Goal: Task Accomplishment & Management: Use online tool/utility

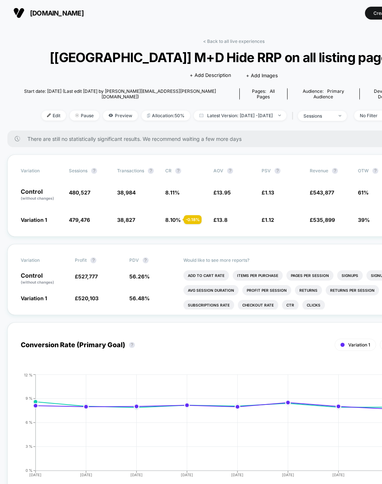
click at [85, 48] on div "< Back to all live experiences [UK] M+D Hide RRP on all listing pages LIVE Clic…" at bounding box center [233, 84] width 452 height 92
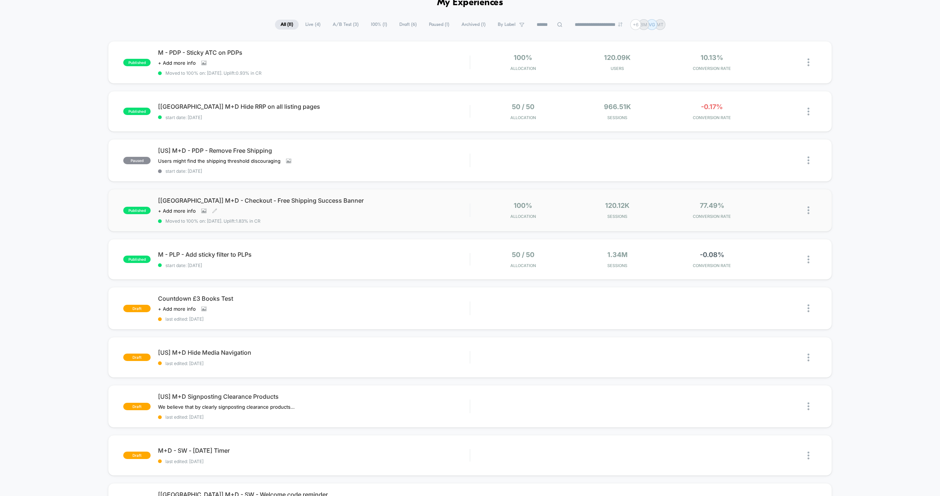
scroll to position [48, 0]
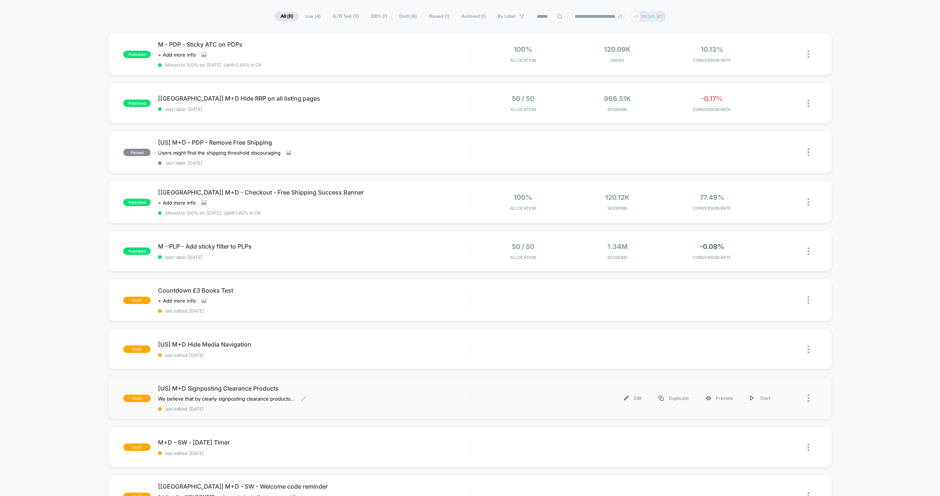
click at [204, 389] on span "[US] M+D Signposting Clearance Products" at bounding box center [314, 388] width 312 height 7
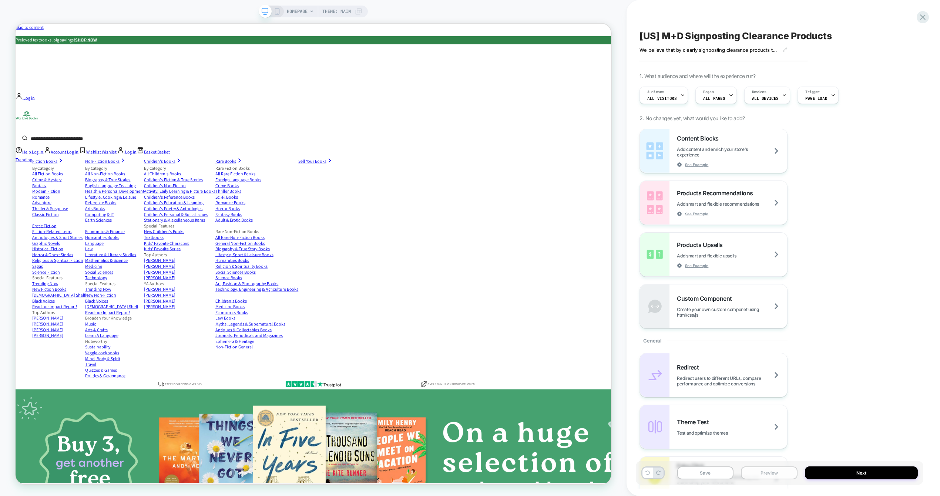
click at [773, 469] on button "Preview" at bounding box center [769, 473] width 57 height 13
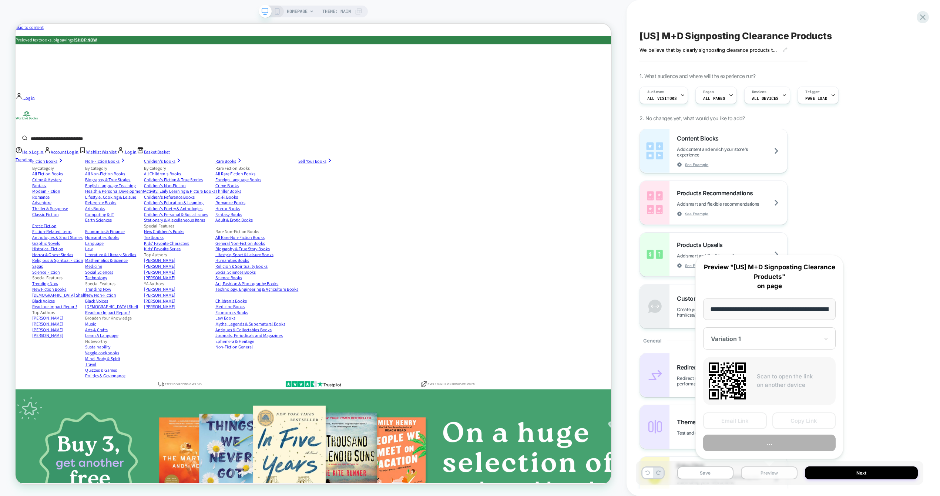
scroll to position [0, 35]
click at [765, 444] on button "Preview" at bounding box center [769, 443] width 132 height 17
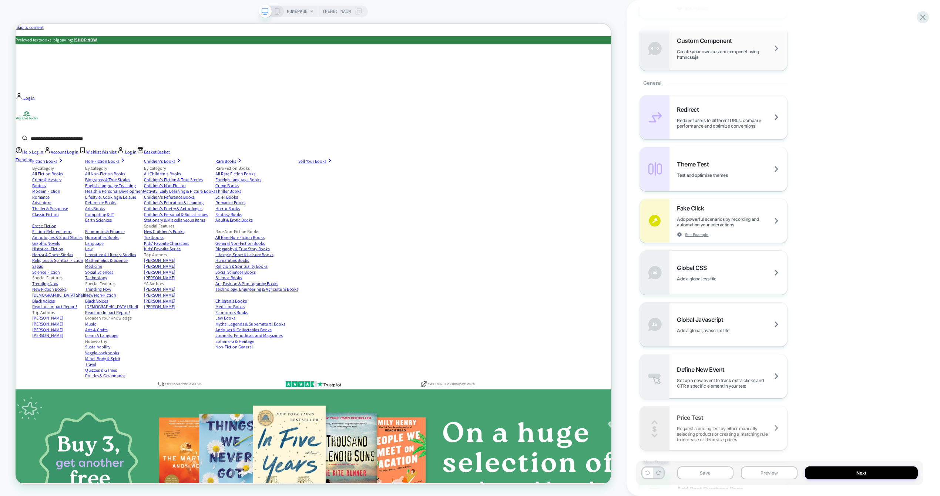
scroll to position [262, 0]
click at [706, 326] on span "Add a global javascript file" at bounding box center [712, 327] width 71 height 6
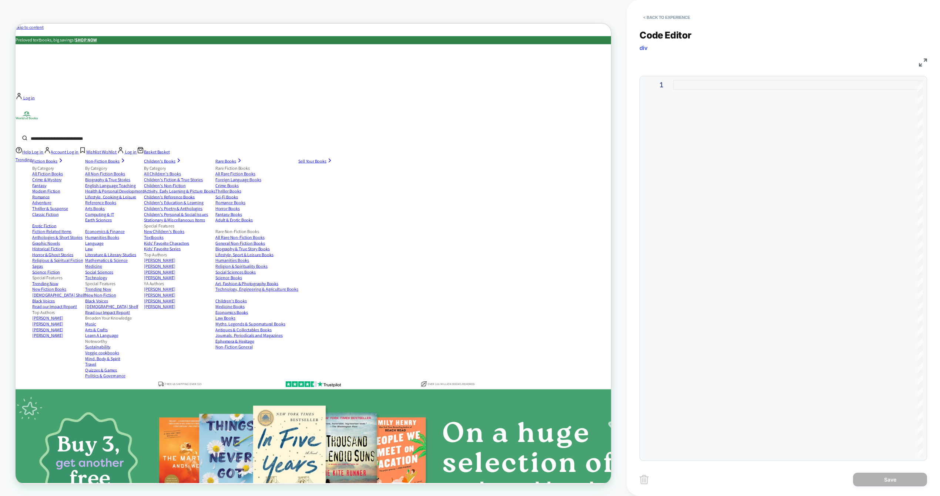
click at [698, 178] on div at bounding box center [797, 268] width 249 height 377
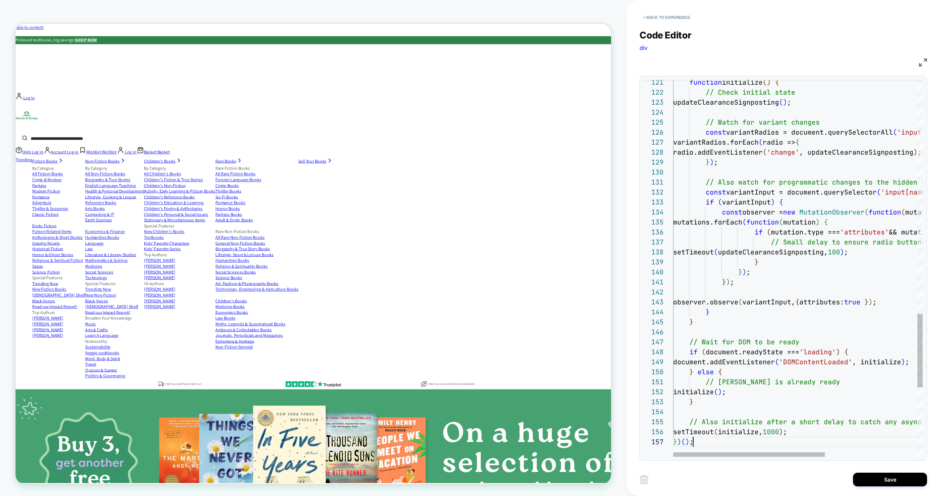
scroll to position [60, 20]
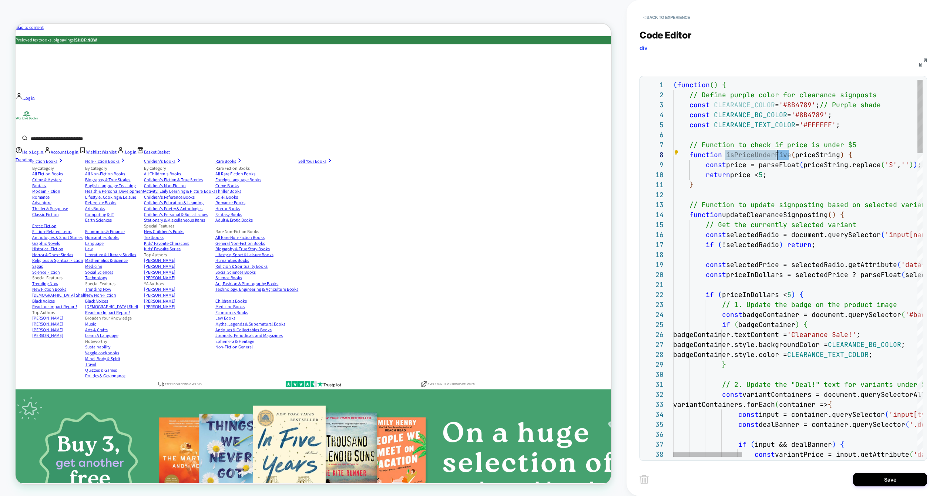
scroll to position [70, 100]
drag, startPoint x: 788, startPoint y: 154, endPoint x: 774, endPoint y: 155, distance: 14.1
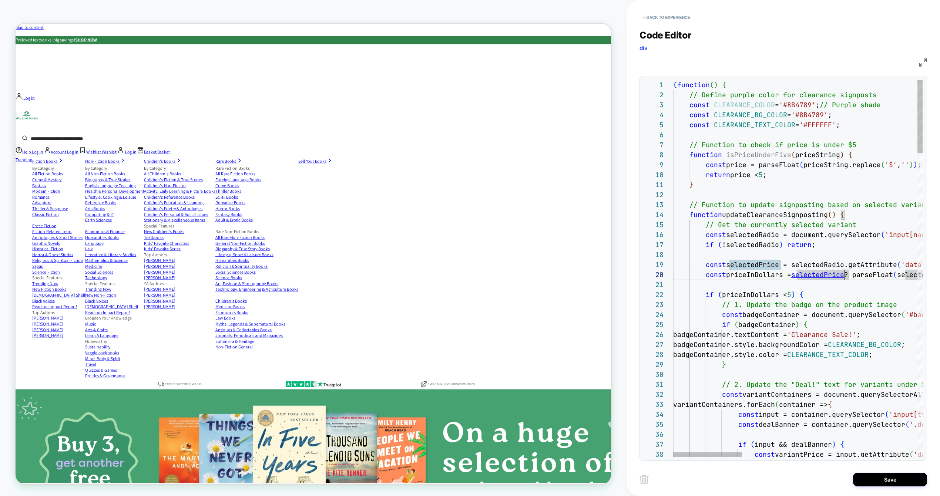
type textarea "**********"
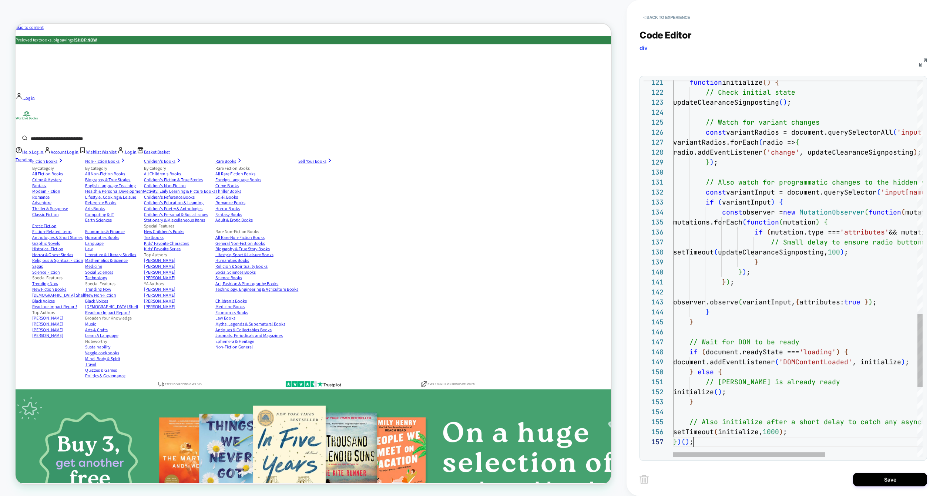
scroll to position [60, 20]
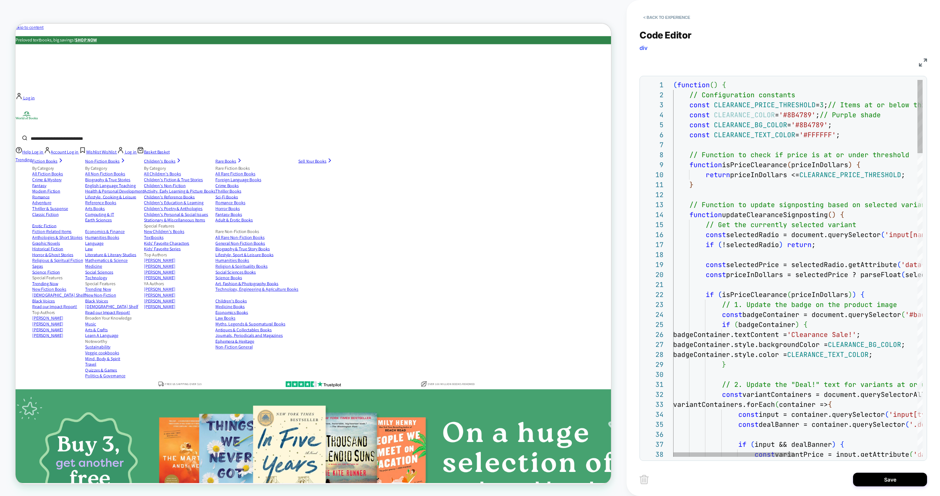
type textarea "**********"
click at [895, 480] on button "Save" at bounding box center [890, 480] width 74 height 14
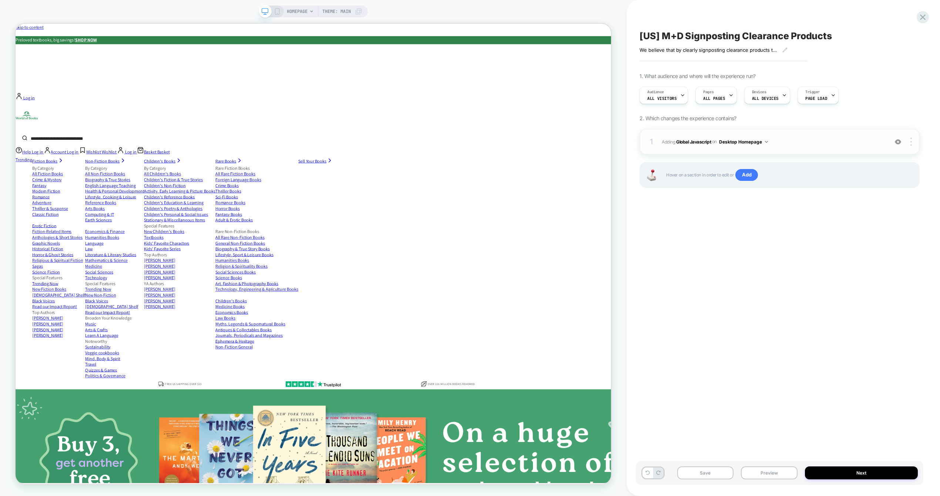
click at [764, 143] on button "Desktop Homepage" at bounding box center [743, 141] width 49 height 9
click at [751, 187] on div "Desktop Product Page" at bounding box center [744, 190] width 93 height 16
click at [911, 143] on img at bounding box center [910, 142] width 1 height 8
click at [862, 120] on div "Copy to Mobile" at bounding box center [867, 121] width 66 height 20
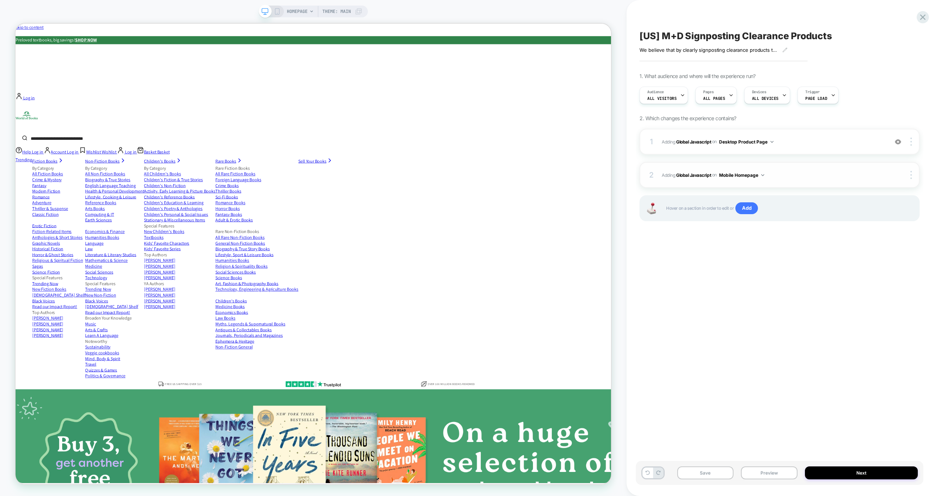
click at [748, 175] on button "Mobile Homepage" at bounding box center [741, 175] width 45 height 9
click at [748, 220] on div "Mobile Product Page" at bounding box center [743, 223] width 90 height 16
click at [837, 278] on div "[US] M+D Signposting Clearance Products We believe that by clearly signposting …" at bounding box center [780, 247] width 288 height 481
click at [769, 475] on button "Preview" at bounding box center [769, 473] width 57 height 13
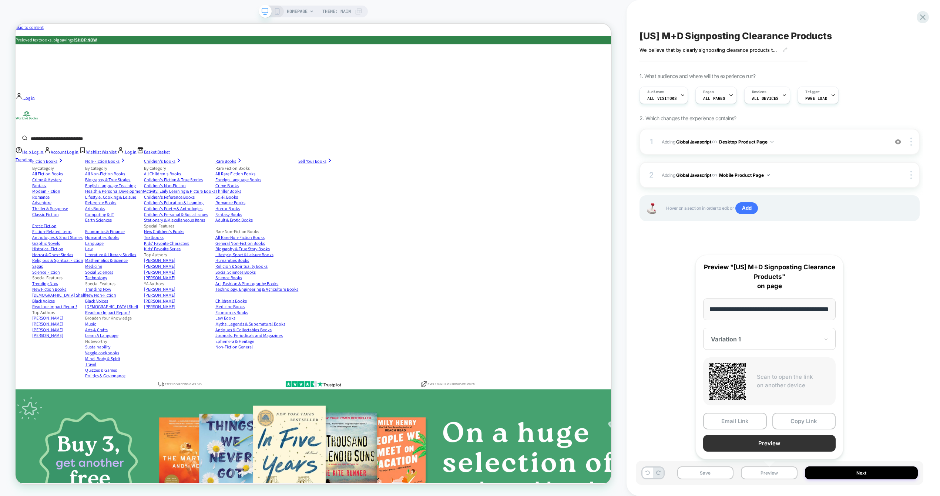
scroll to position [0, 0]
click at [765, 446] on button "Preview" at bounding box center [769, 443] width 132 height 17
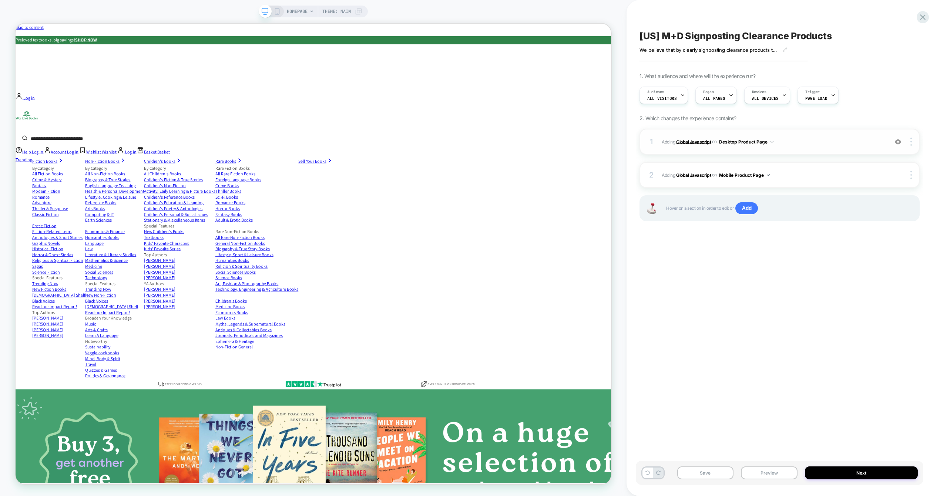
click at [686, 140] on b "Global Javascript" at bounding box center [693, 142] width 35 height 6
click at [913, 175] on div at bounding box center [912, 175] width 14 height 8
click at [872, 195] on div "Delete" at bounding box center [867, 195] width 66 height 20
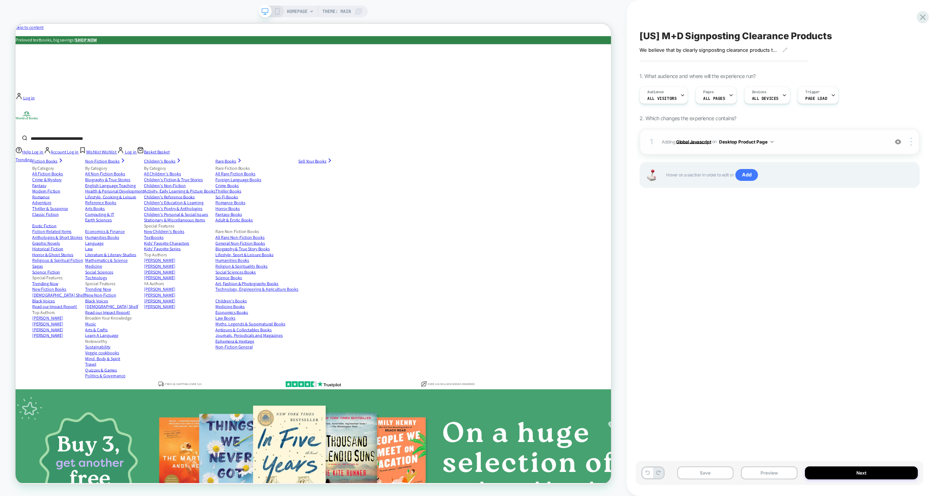
click at [691, 142] on b "Global Javascript" at bounding box center [693, 142] width 35 height 6
click at [915, 141] on div at bounding box center [912, 142] width 14 height 8
click at [912, 142] on div at bounding box center [912, 142] width 14 height 8
click at [856, 259] on div "[US] M+D Signposting Clearance Products We believe that by clearly signposting …" at bounding box center [780, 247] width 288 height 481
click at [703, 242] on div "[US] M+D Signposting Clearance Products We believe that by clearly signposting …" at bounding box center [780, 247] width 288 height 481
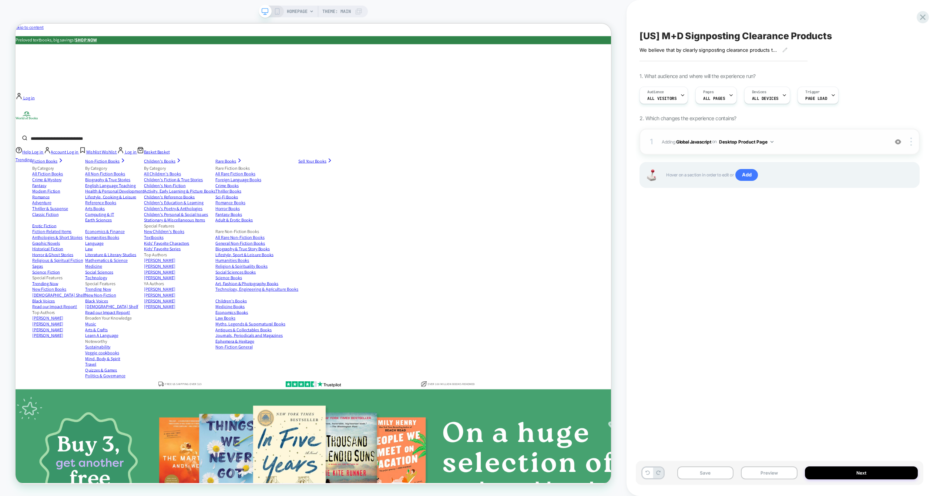
click at [733, 142] on button "Desktop Product Page" at bounding box center [746, 141] width 54 height 9
drag, startPoint x: 733, startPoint y: 142, endPoint x: 727, endPoint y: 143, distance: 6.0
click at [733, 142] on button "Desktop Product Page" at bounding box center [746, 141] width 54 height 9
click at [700, 141] on b "Global Javascript" at bounding box center [693, 142] width 35 height 6
click at [698, 143] on b "Global Javascript" at bounding box center [693, 142] width 35 height 6
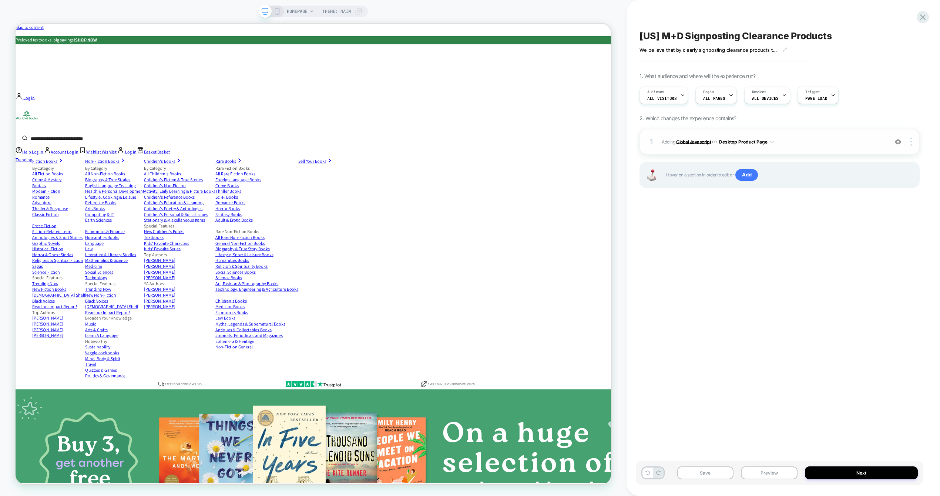
click at [696, 142] on b "Global Javascript" at bounding box center [693, 142] width 35 height 6
click at [668, 142] on span "Adding Global Javascript on Desktop Product Page" at bounding box center [773, 141] width 223 height 9
click at [900, 143] on img at bounding box center [898, 142] width 6 height 6
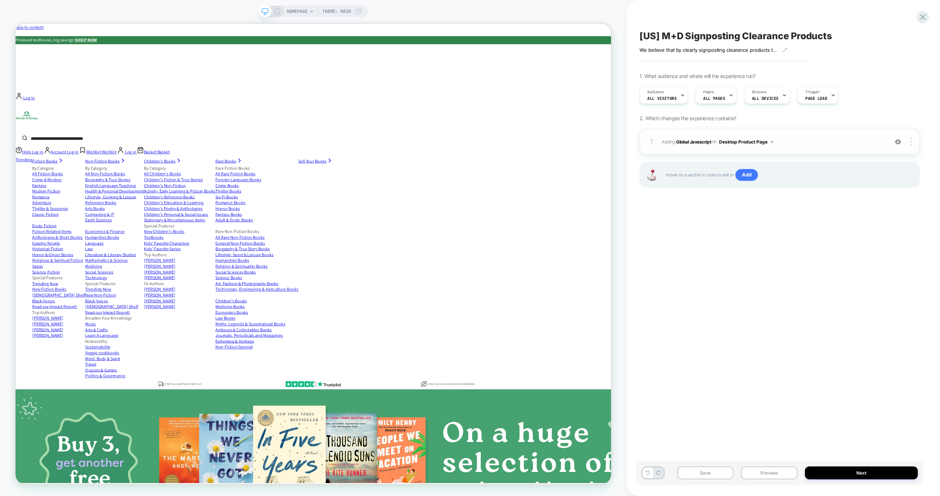
click at [744, 246] on div "[US] M+D Signposting Clearance Products We believe that by clearly signposting …" at bounding box center [780, 247] width 288 height 481
click at [665, 99] on span "All Visitors" at bounding box center [661, 98] width 29 height 5
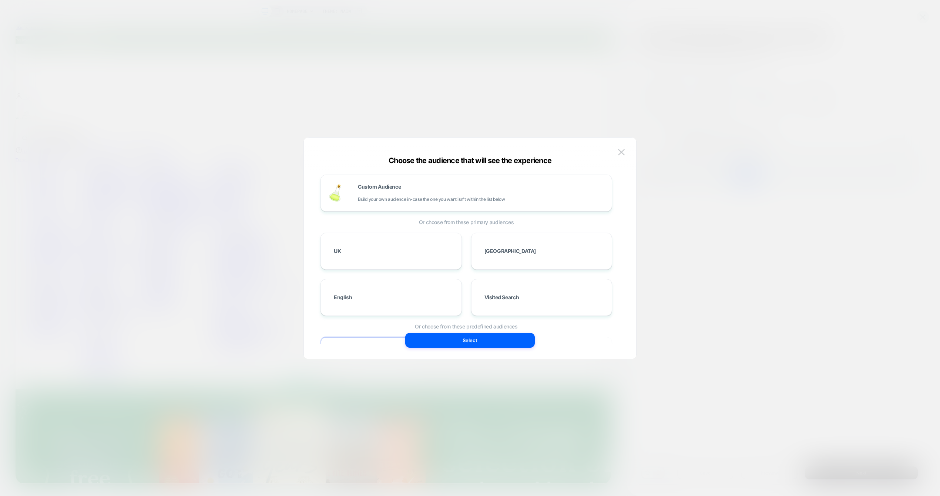
click at [726, 286] on div at bounding box center [470, 248] width 940 height 496
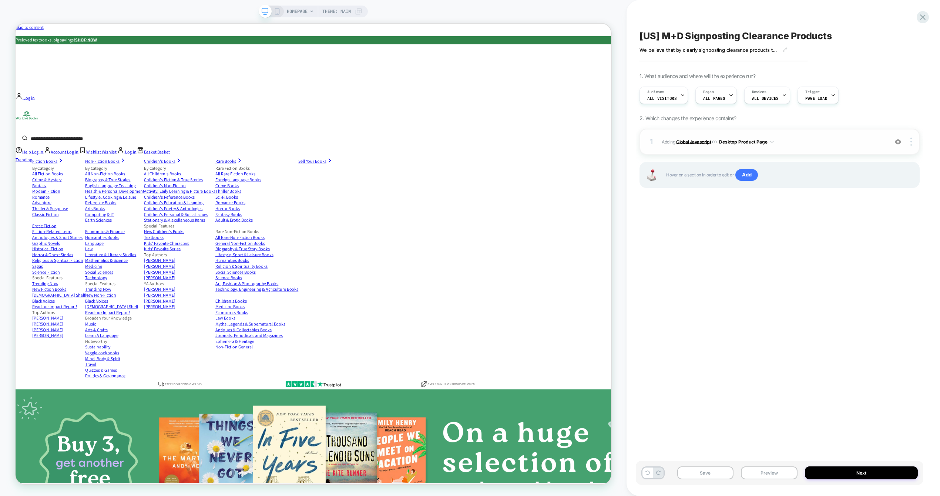
click at [686, 143] on b "Global Javascript" at bounding box center [693, 142] width 35 height 6
click at [689, 142] on b "Global Javascript" at bounding box center [693, 142] width 35 height 6
click at [857, 471] on button "Next" at bounding box center [861, 473] width 113 height 13
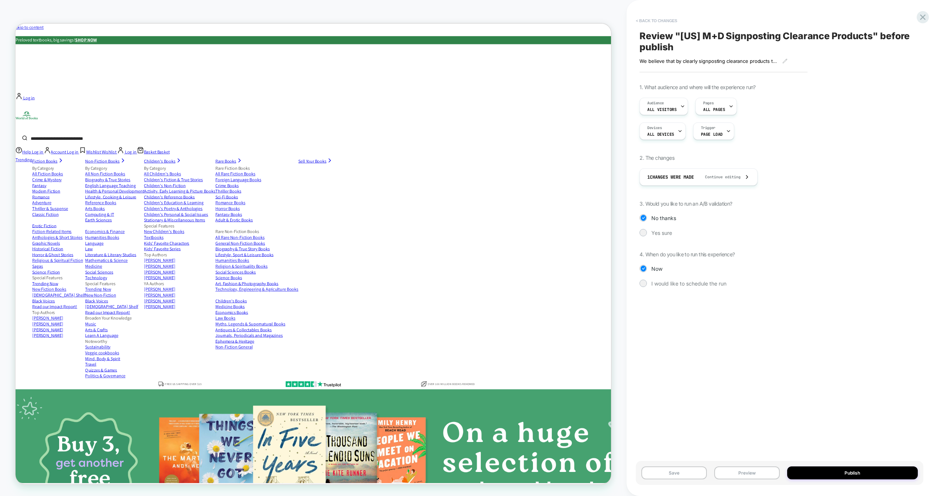
click at [662, 19] on button "< Back to changes" at bounding box center [656, 21] width 49 height 12
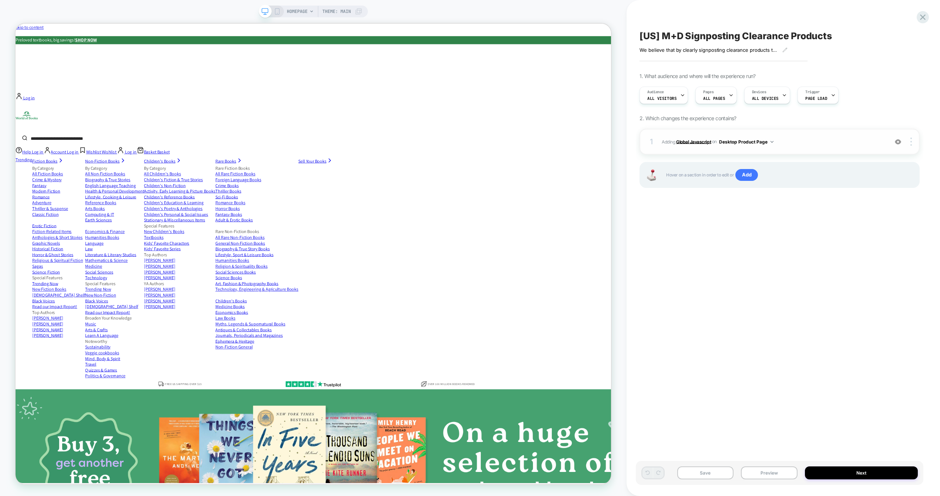
click at [697, 141] on b "Global Javascript" at bounding box center [693, 142] width 35 height 6
click at [698, 472] on button "Save" at bounding box center [705, 473] width 57 height 13
click at [695, 144] on b "Global Javascript" at bounding box center [693, 142] width 35 height 6
click at [792, 269] on div "[US] M+D Signposting Clearance Products We believe that by clearly signposting …" at bounding box center [780, 247] width 288 height 481
click at [679, 119] on span "2. Which changes the experience contains?" at bounding box center [687, 118] width 97 height 6
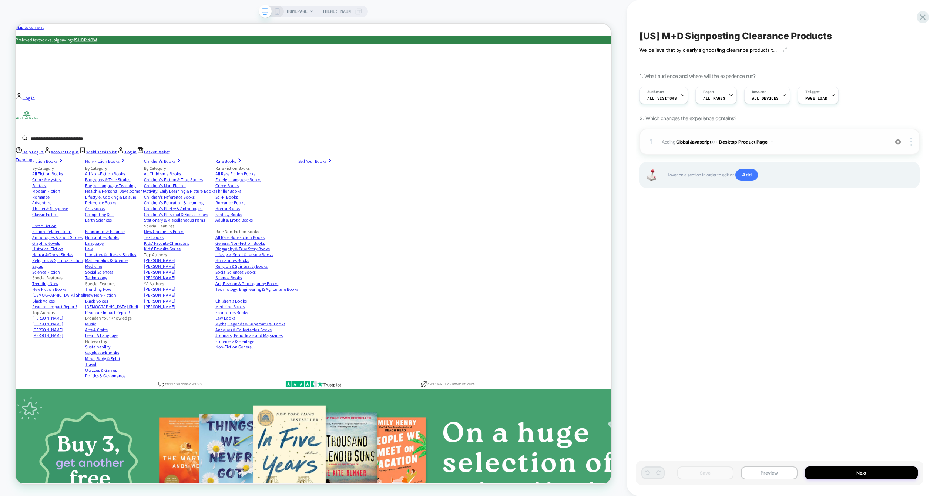
click at [648, 143] on div "1" at bounding box center [651, 141] width 7 height 13
click at [916, 143] on div at bounding box center [912, 142] width 14 height 8
click at [867, 146] on div "Target All Devices" at bounding box center [867, 141] width 66 height 20
click at [797, 257] on div "[US] M+D Signposting Clearance Products We believe that by clearly signposting …" at bounding box center [780, 247] width 288 height 481
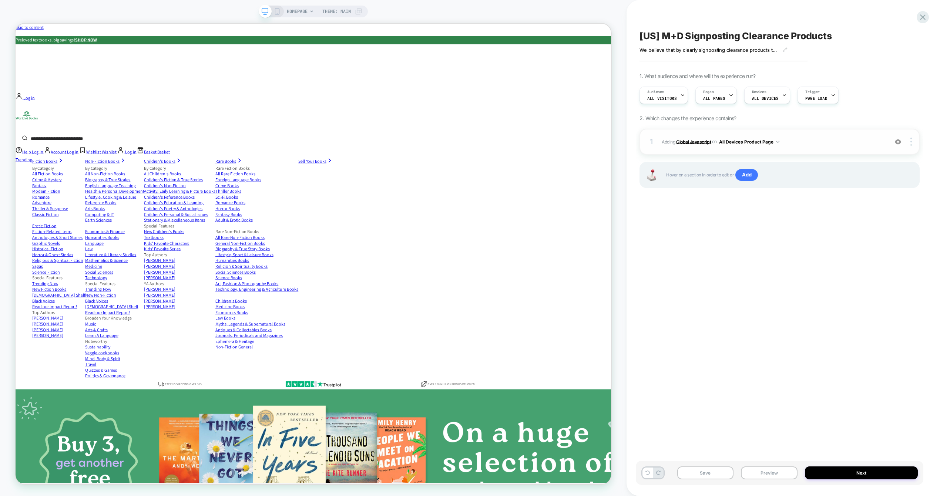
click at [685, 141] on b "Global Javascript" at bounding box center [693, 142] width 35 height 6
click at [691, 143] on b "Global Javascript" at bounding box center [693, 142] width 35 height 6
click at [691, 142] on b "Global Javascript" at bounding box center [693, 142] width 35 height 6
click at [923, 18] on icon at bounding box center [923, 17] width 10 height 10
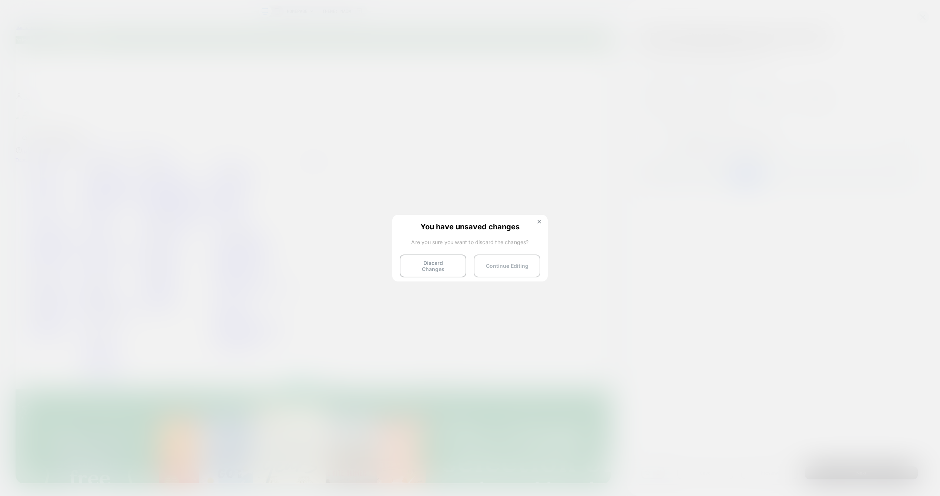
click at [505, 261] on button "Continue Editing" at bounding box center [507, 266] width 67 height 23
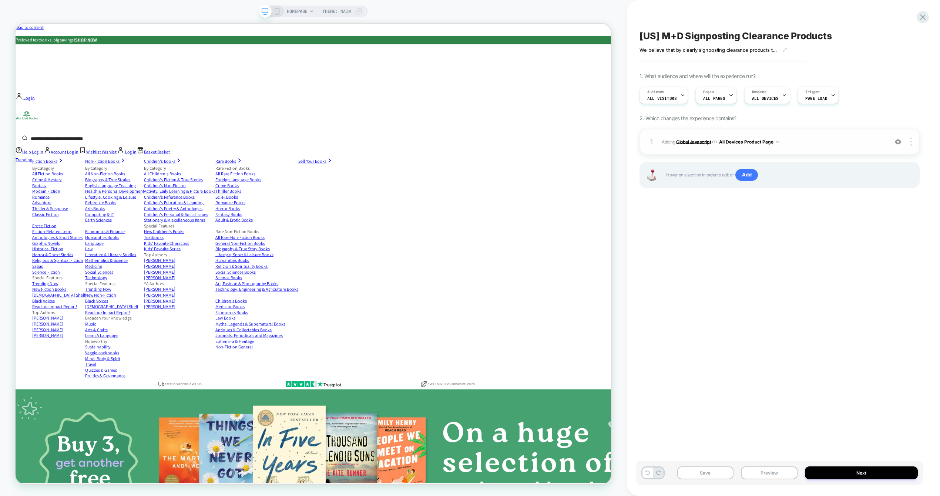
click at [694, 140] on b "Global Javascript" at bounding box center [693, 142] width 35 height 6
click at [714, 476] on button "Save" at bounding box center [705, 473] width 57 height 13
click at [923, 18] on icon at bounding box center [923, 17] width 10 height 10
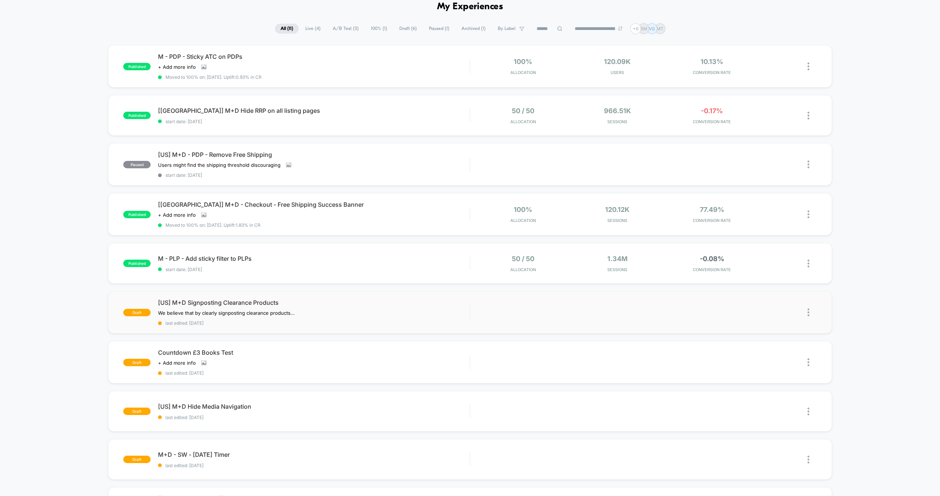
scroll to position [36, 0]
click at [263, 301] on span "[US] M+D Signposting Clearance Products" at bounding box center [314, 301] width 312 height 7
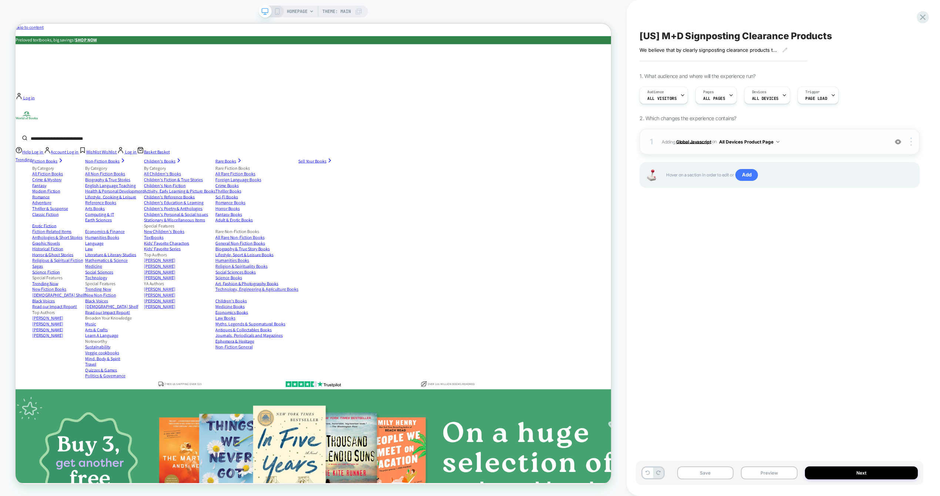
click at [694, 141] on b "Global Javascript" at bounding box center [693, 142] width 35 height 6
click at [694, 143] on b "Global Javascript" at bounding box center [693, 142] width 35 height 6
click at [689, 140] on b "Global Javascript" at bounding box center [693, 142] width 35 height 6
click at [911, 141] on img at bounding box center [910, 142] width 1 height 8
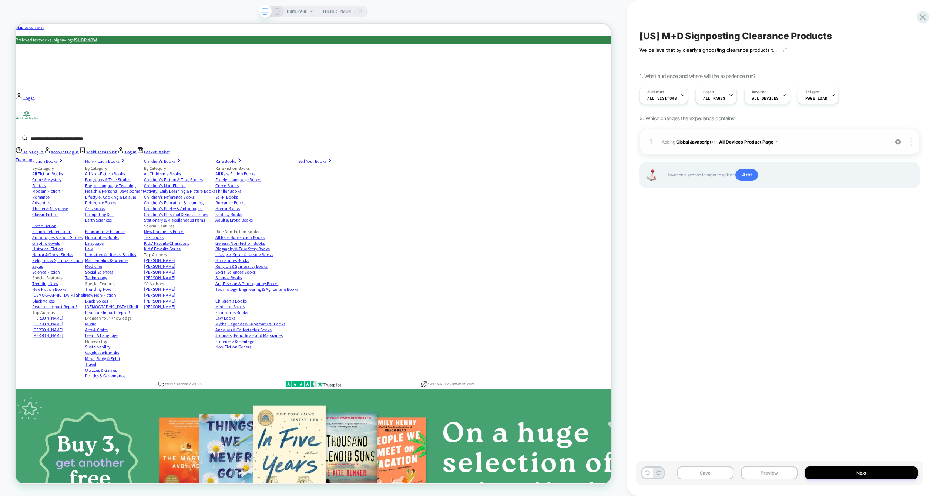
click at [914, 141] on div at bounding box center [912, 142] width 14 height 8
click at [857, 152] on div "Delete" at bounding box center [867, 152] width 66 height 20
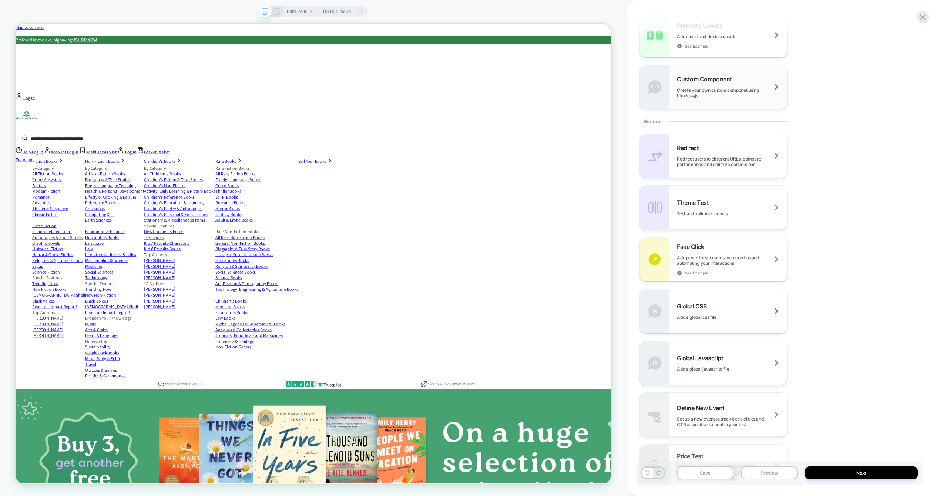
scroll to position [231, 0]
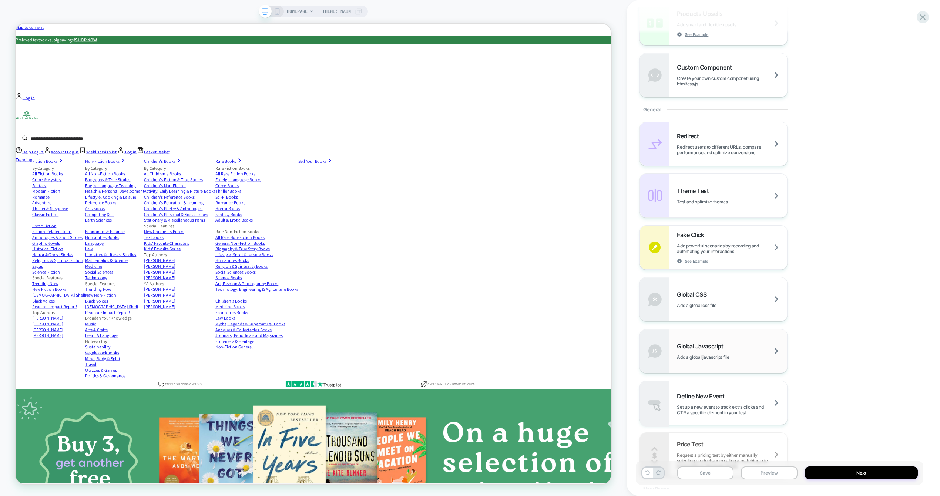
click at [700, 345] on span "Global Javascript" at bounding box center [702, 346] width 50 height 7
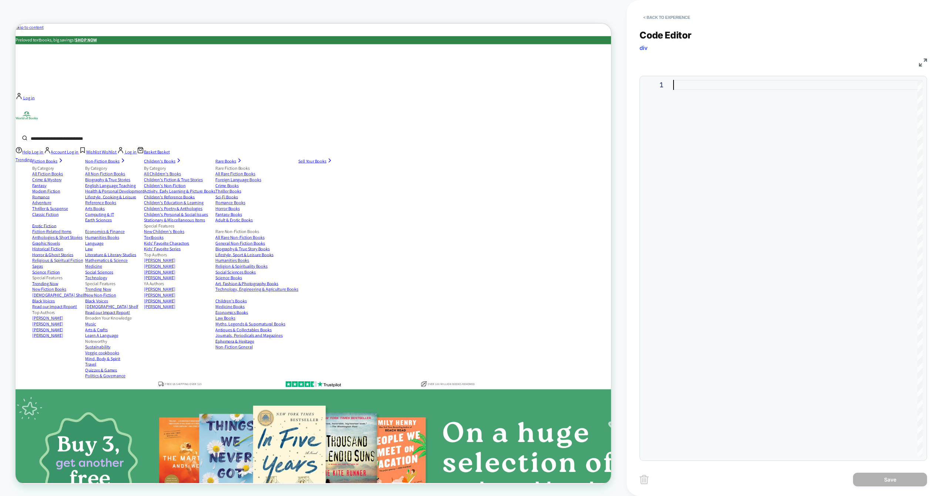
click at [720, 145] on div at bounding box center [797, 268] width 249 height 377
type textarea "**********"
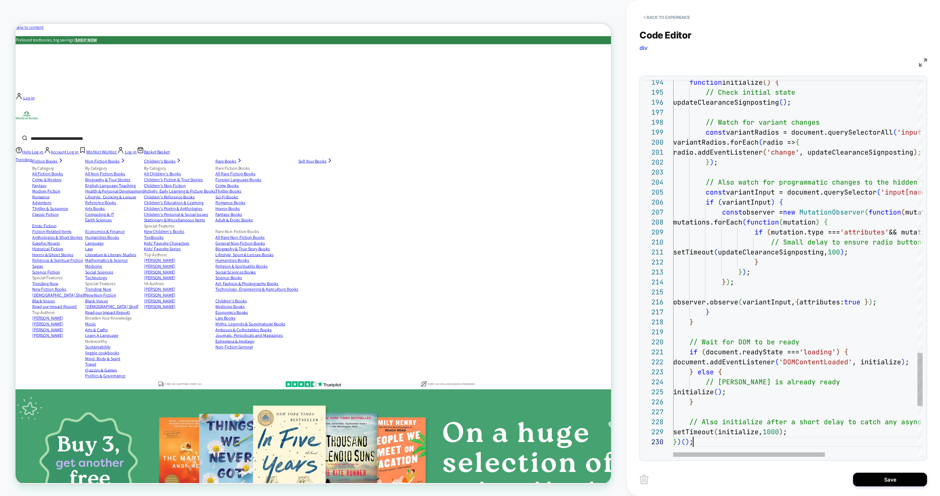
scroll to position [90, 20]
click at [886, 479] on button "Save" at bounding box center [890, 480] width 74 height 14
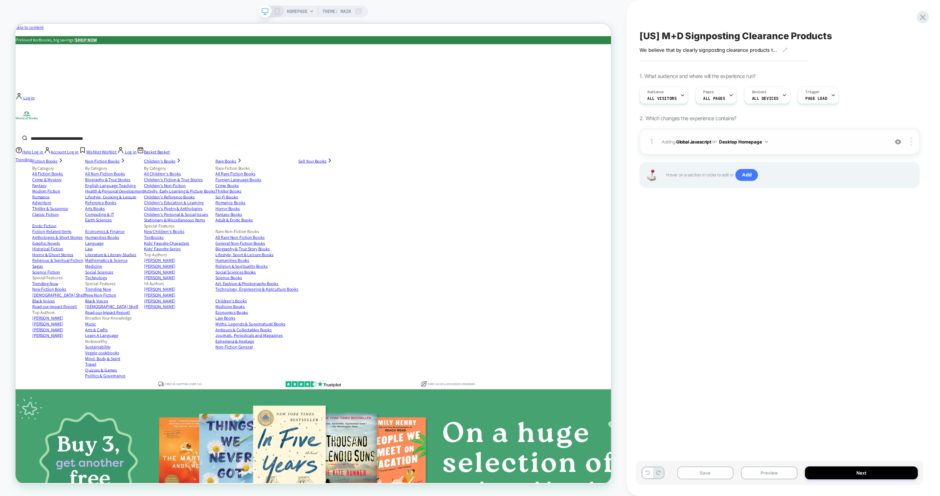
click at [752, 142] on button "Desktop Homepage" at bounding box center [743, 141] width 49 height 9
click at [757, 188] on div "Desktop Product Page" at bounding box center [744, 190] width 93 height 16
click at [769, 475] on button "Preview" at bounding box center [769, 473] width 57 height 13
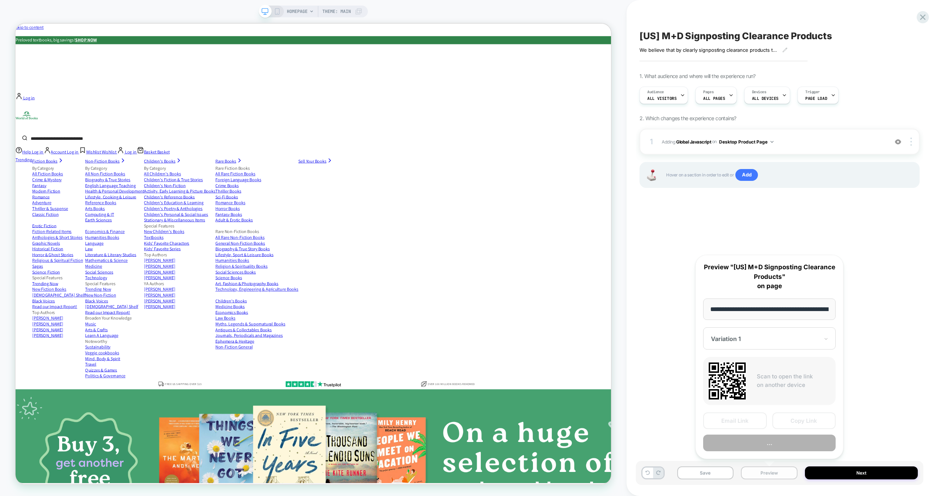
scroll to position [0, 35]
click at [766, 438] on button "Preview" at bounding box center [769, 443] width 132 height 17
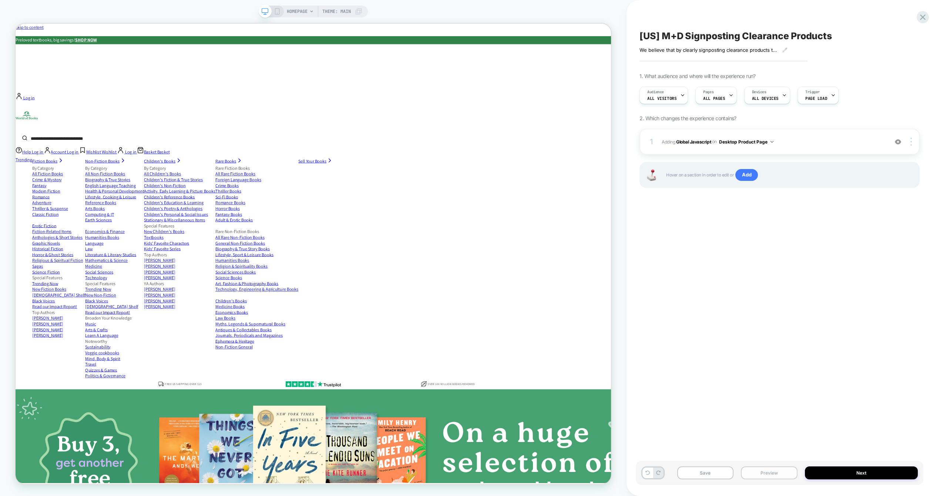
click at [772, 474] on button "Preview" at bounding box center [769, 473] width 57 height 13
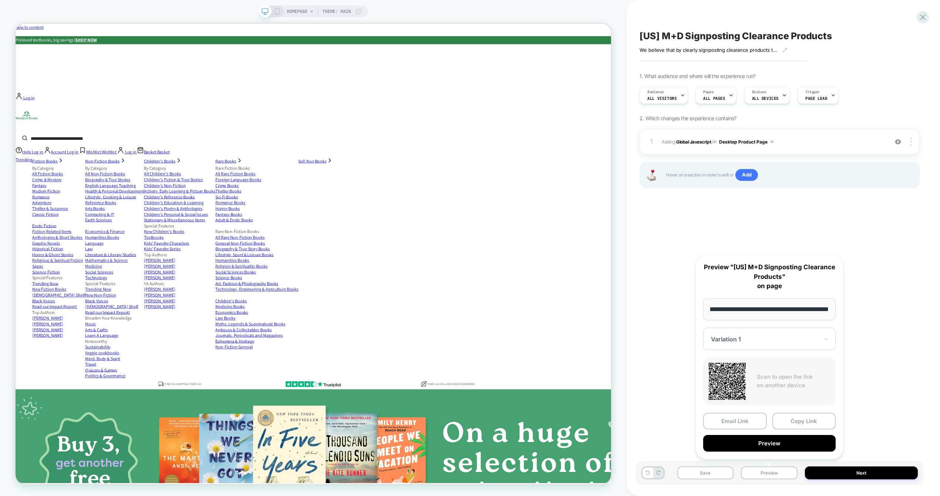
click at [853, 355] on div "[US] M+D Signposting Clearance Products We believe that by clearly signposting …" at bounding box center [780, 247] width 288 height 481
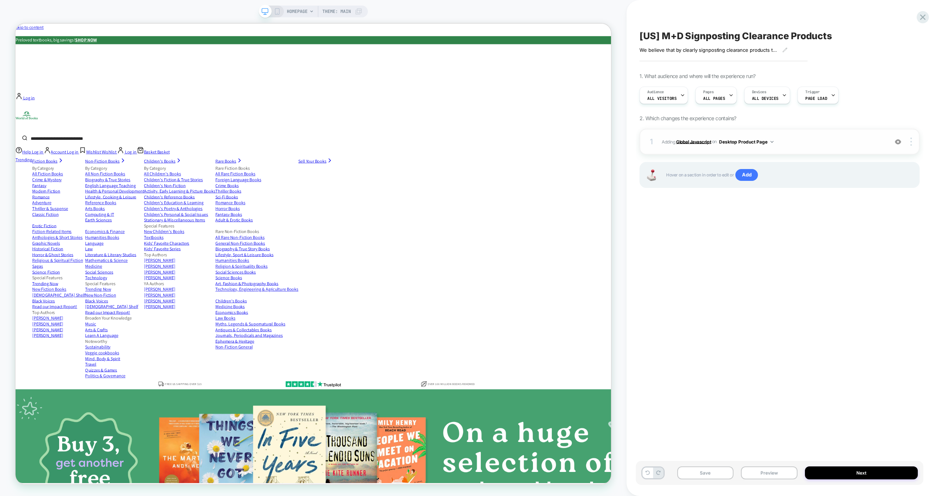
click at [699, 141] on b "Global Javascript" at bounding box center [693, 142] width 35 height 6
click at [748, 260] on div "[US] M+D Signposting Clearance Products We believe that by clearly signposting …" at bounding box center [780, 247] width 288 height 481
click at [912, 144] on div at bounding box center [912, 142] width 14 height 8
click at [861, 163] on div "Delete" at bounding box center [867, 162] width 66 height 20
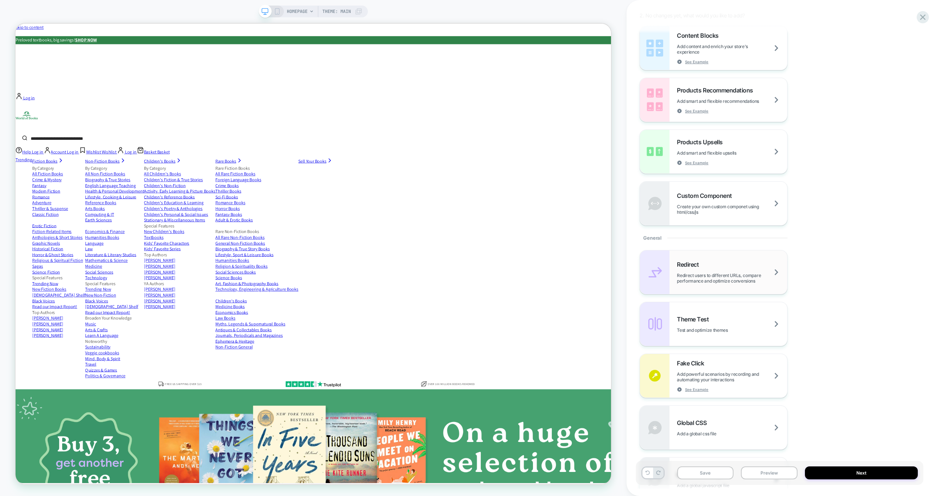
scroll to position [166, 0]
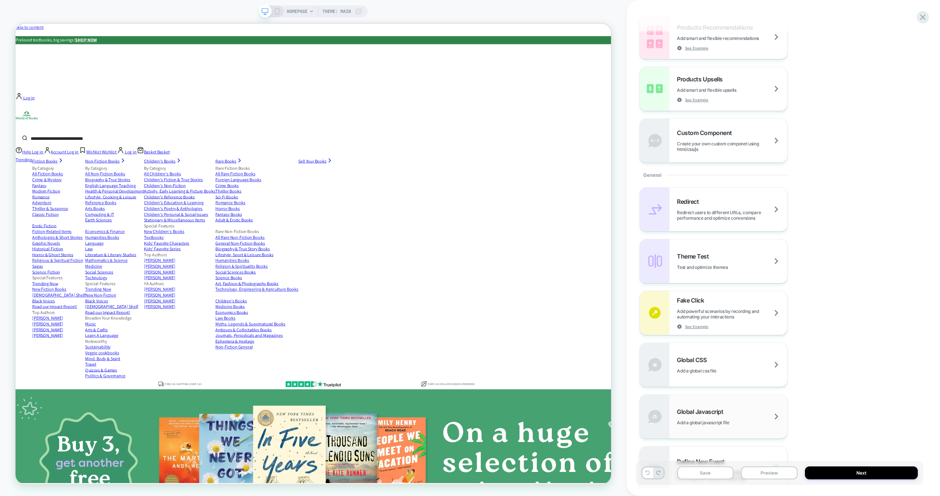
click at [712, 410] on span "Global Javascript" at bounding box center [702, 411] width 50 height 7
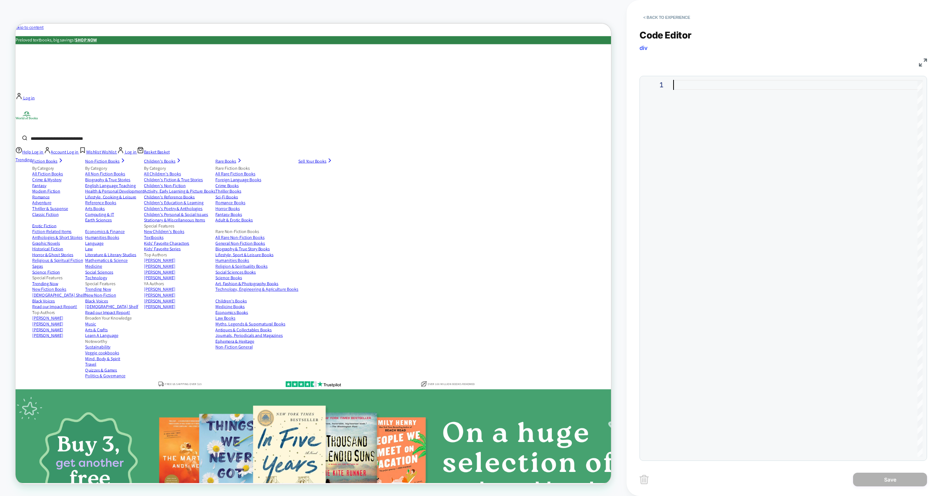
click at [708, 169] on div at bounding box center [797, 268] width 249 height 377
type textarea "*****"
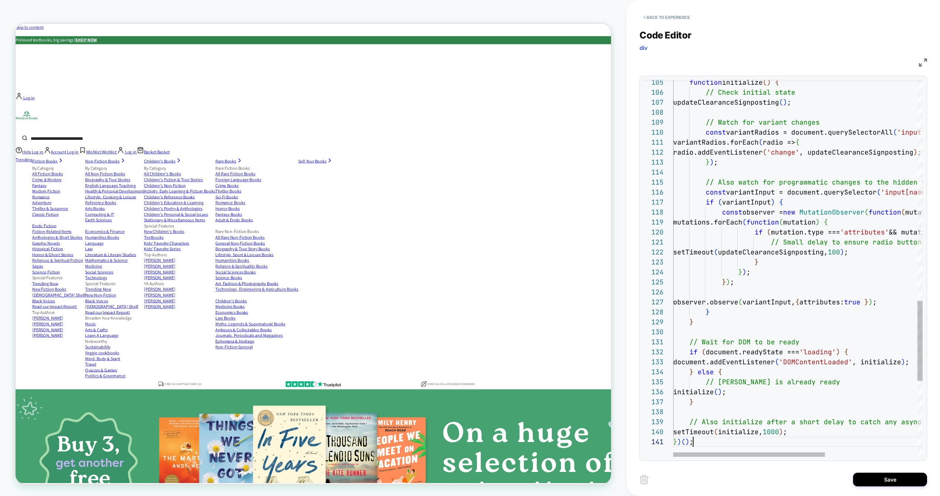
scroll to position [0, 20]
click at [881, 482] on button "Save" at bounding box center [890, 480] width 74 height 14
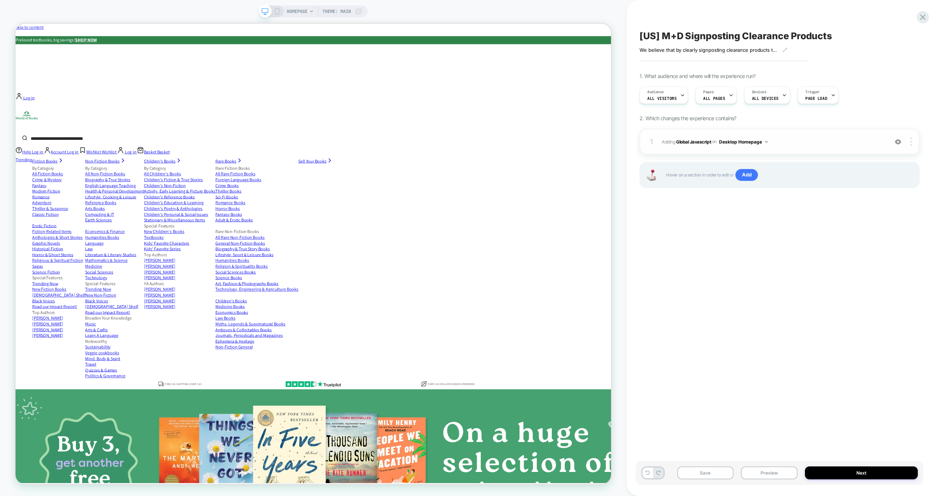
click at [740, 143] on button "Desktop Homepage" at bounding box center [743, 141] width 49 height 9
click at [742, 190] on div "Desktop Product Page" at bounding box center [744, 190] width 93 height 16
click at [825, 268] on div "[US] M+D Signposting Clearance Products We believe that by clearly signposting …" at bounding box center [780, 247] width 288 height 481
click at [779, 477] on button "Preview" at bounding box center [769, 473] width 57 height 13
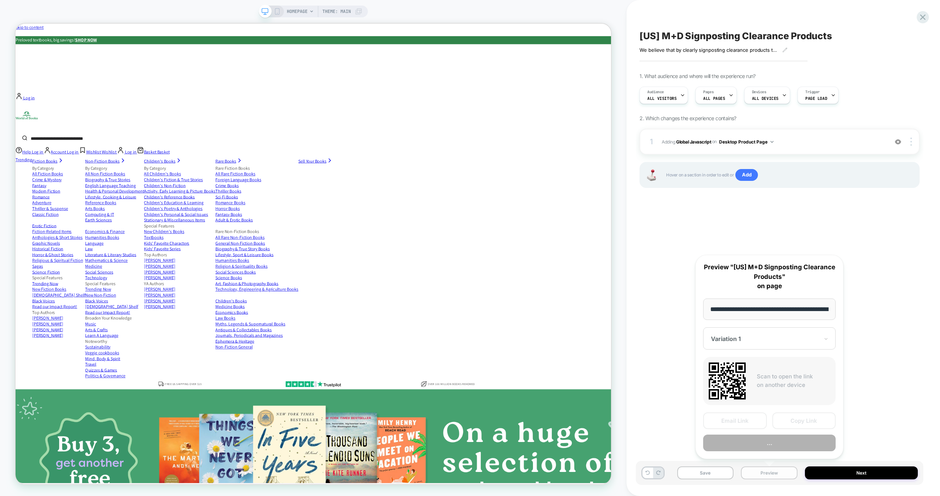
scroll to position [0, 35]
click at [762, 443] on button "Preview" at bounding box center [769, 443] width 132 height 17
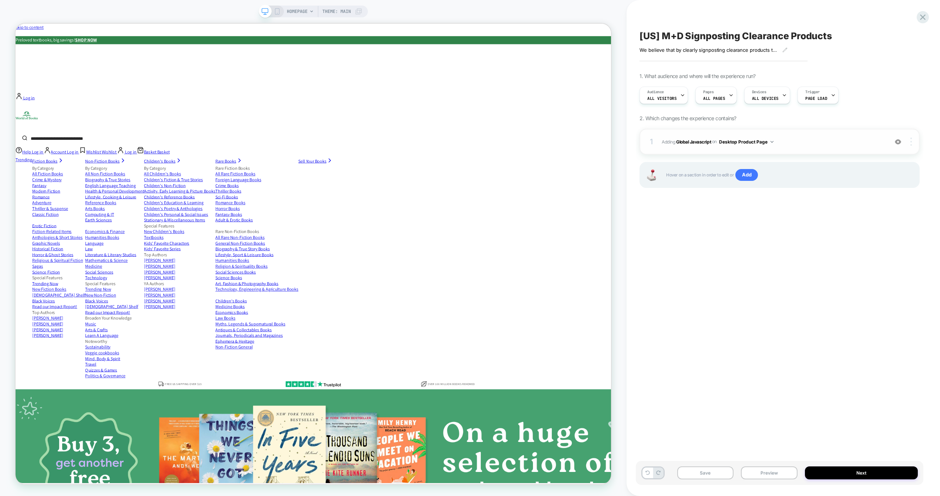
click at [911, 143] on img at bounding box center [910, 142] width 1 height 8
click at [863, 165] on div "Delete" at bounding box center [867, 162] width 66 height 20
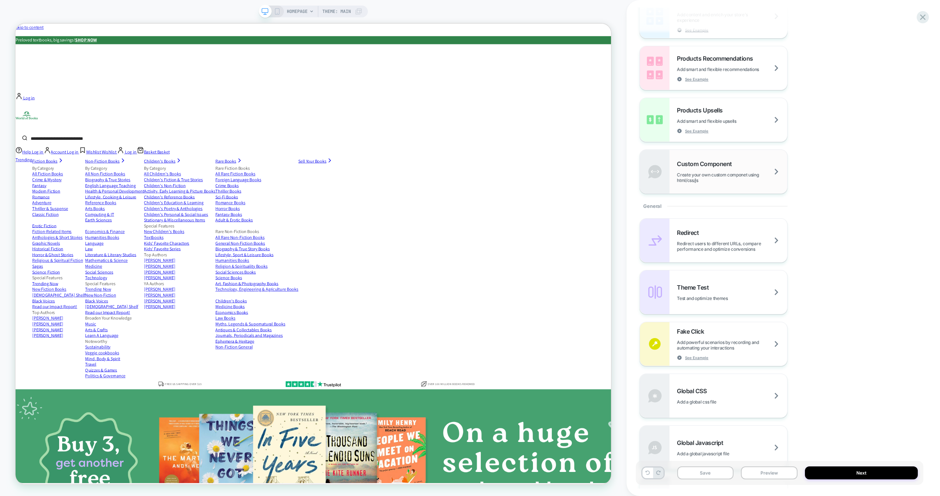
scroll to position [329, 0]
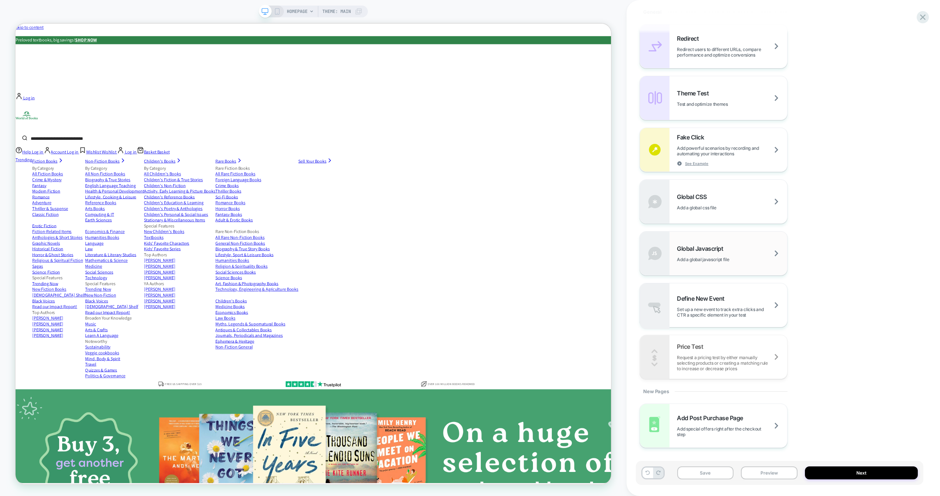
click at [710, 249] on span "Global Javascript" at bounding box center [702, 248] width 50 height 7
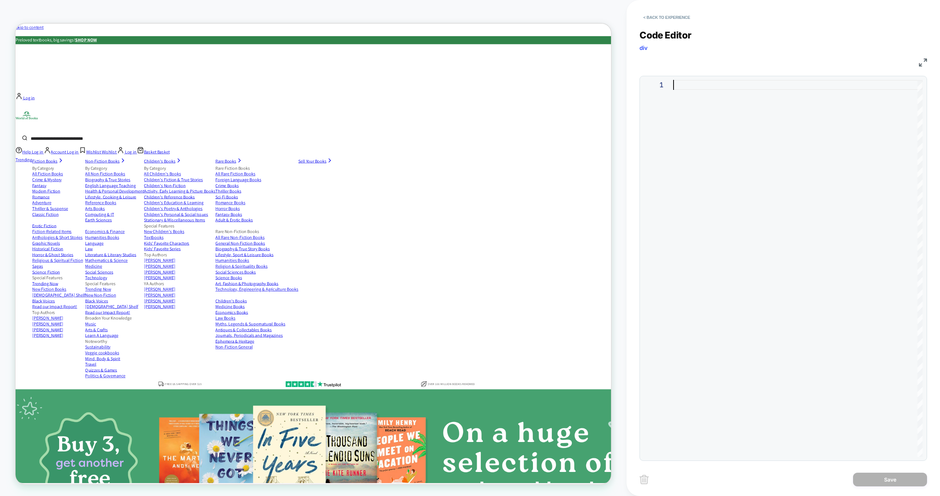
click at [702, 160] on div at bounding box center [797, 268] width 249 height 377
type textarea "**********"
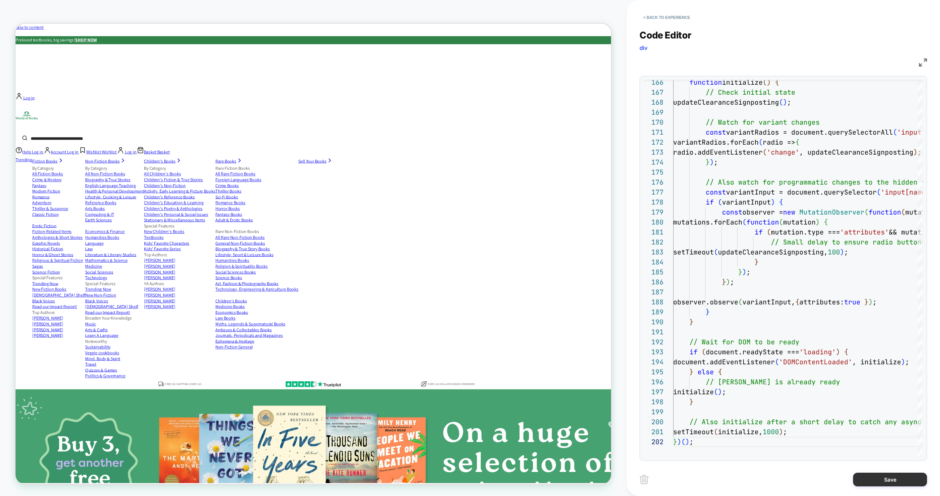
click at [890, 483] on button "Save" at bounding box center [890, 480] width 74 height 14
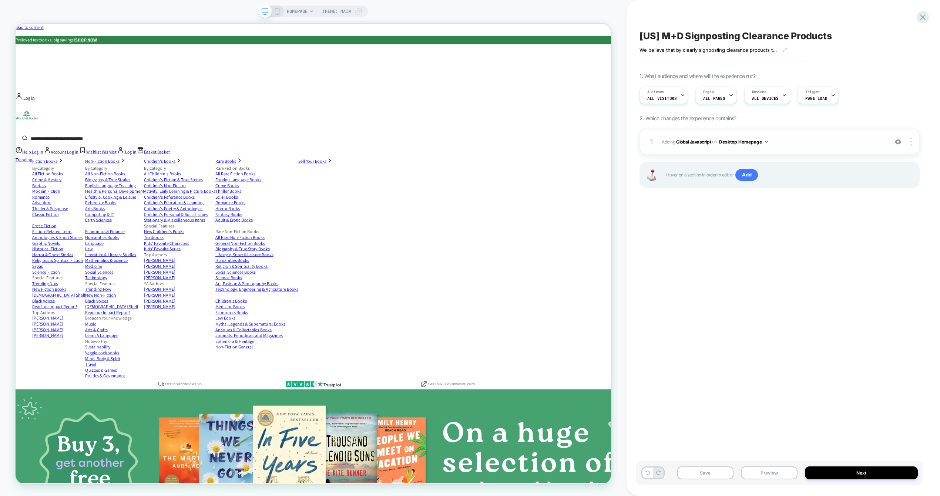
click at [738, 141] on button "Desktop Homepage" at bounding box center [743, 141] width 49 height 9
click at [746, 192] on div "Desktop Product Page" at bounding box center [744, 190] width 93 height 16
click at [786, 474] on button "Preview" at bounding box center [769, 473] width 57 height 13
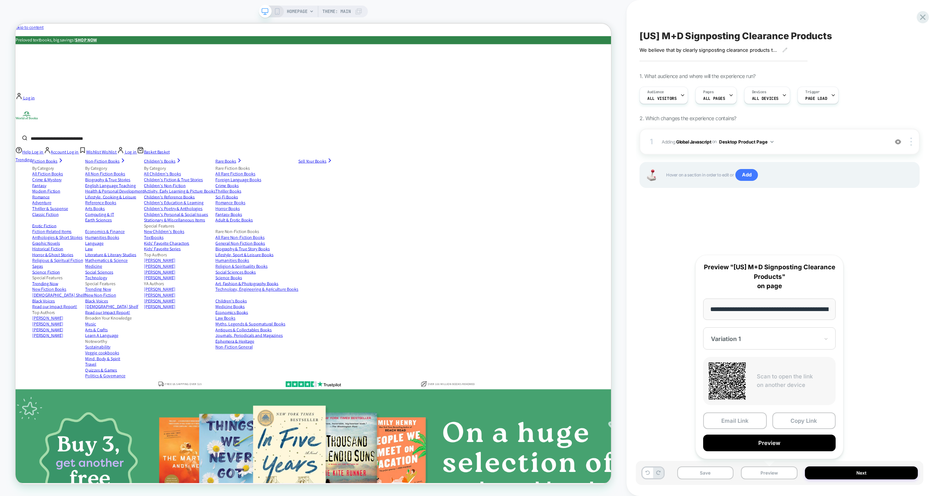
scroll to position [0, 35]
click at [748, 448] on button "Preview" at bounding box center [769, 443] width 132 height 17
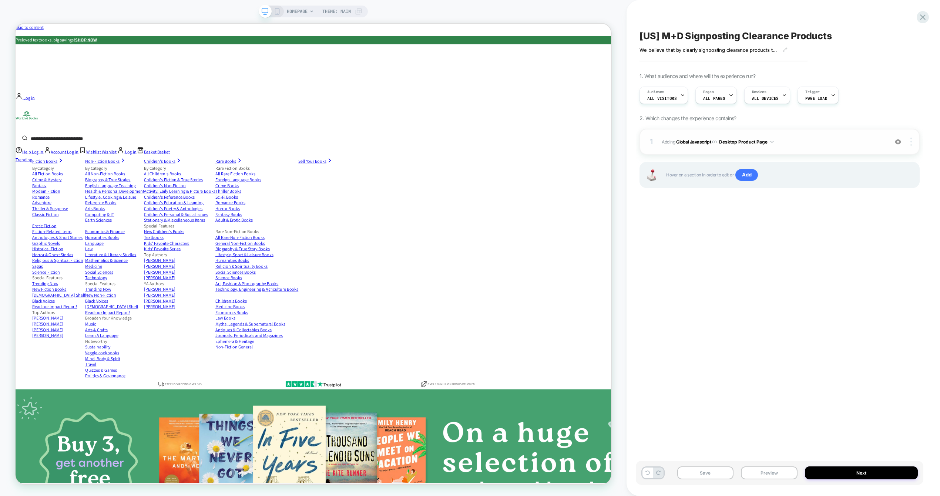
click at [914, 140] on div at bounding box center [912, 142] width 14 height 8
click at [861, 167] on div "Delete" at bounding box center [867, 162] width 66 height 20
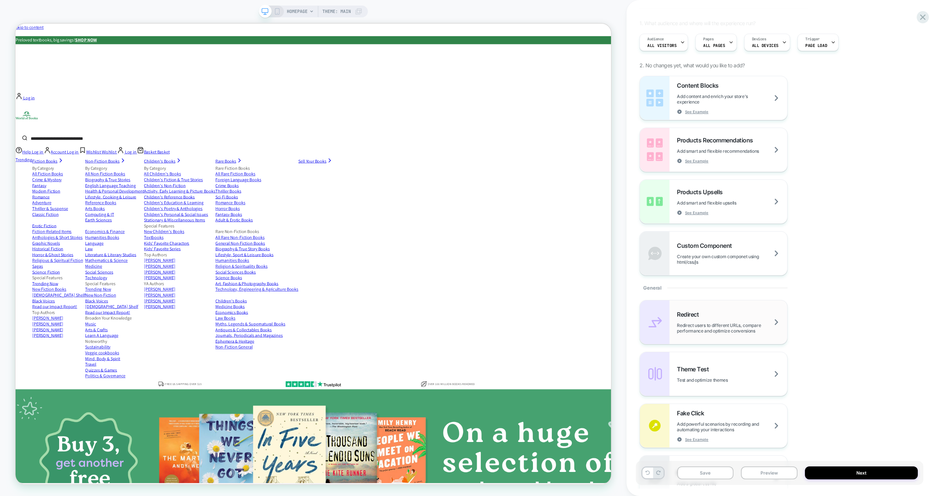
scroll to position [219, 0]
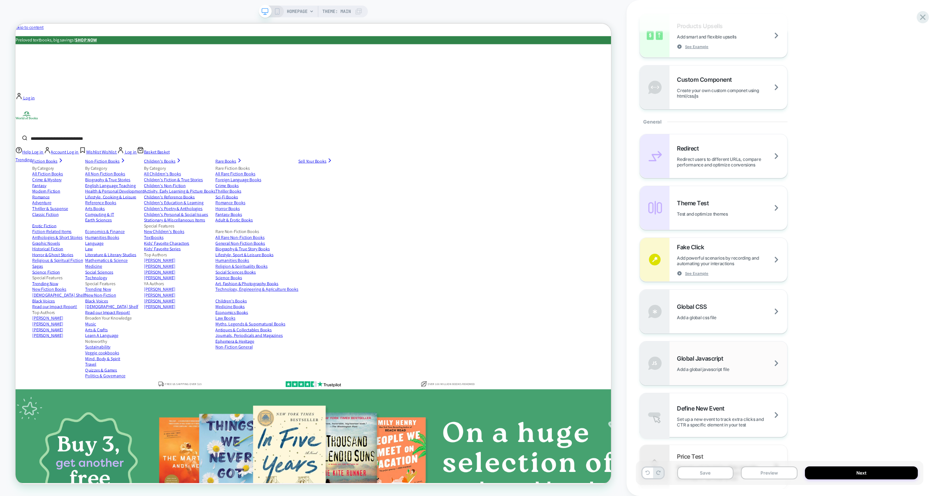
click at [718, 353] on div "Global Javascript Add a global javascript file" at bounding box center [713, 364] width 147 height 44
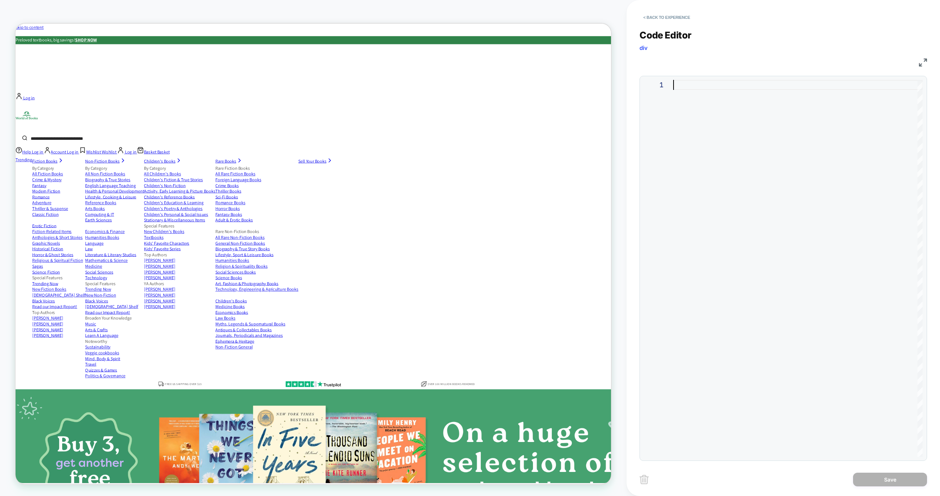
click at [715, 193] on div at bounding box center [797, 268] width 249 height 377
type textarea "**********"
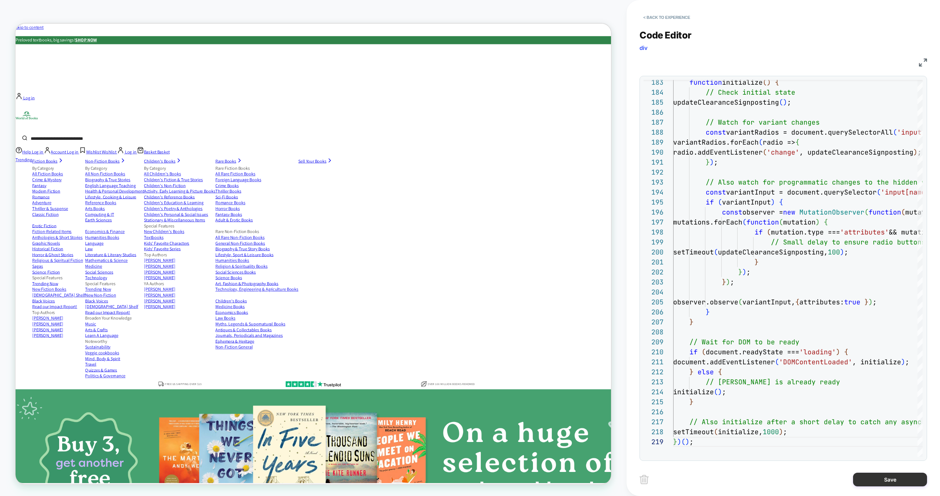
click at [876, 475] on button "Save" at bounding box center [890, 480] width 74 height 14
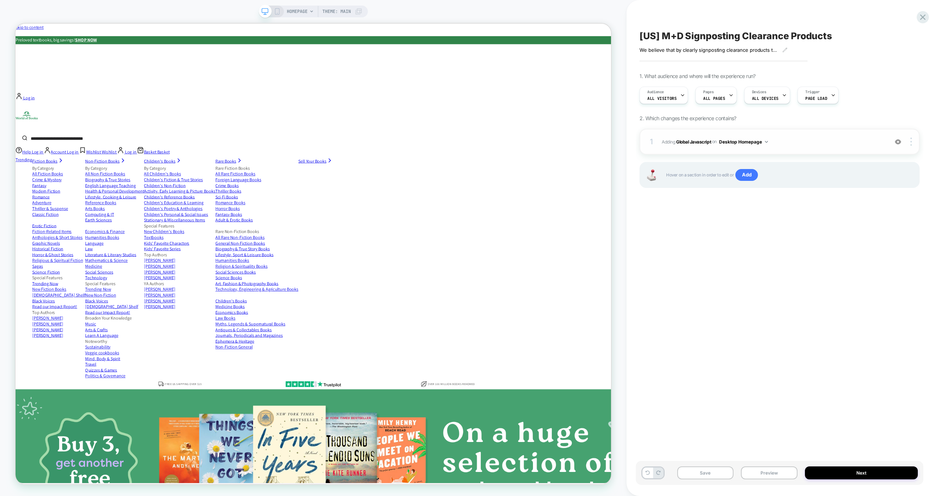
click at [749, 143] on button "Desktop Homepage" at bounding box center [743, 141] width 49 height 9
click at [751, 190] on div "Desktop Product Page" at bounding box center [744, 190] width 93 height 16
click at [773, 472] on button "Preview" at bounding box center [769, 473] width 57 height 13
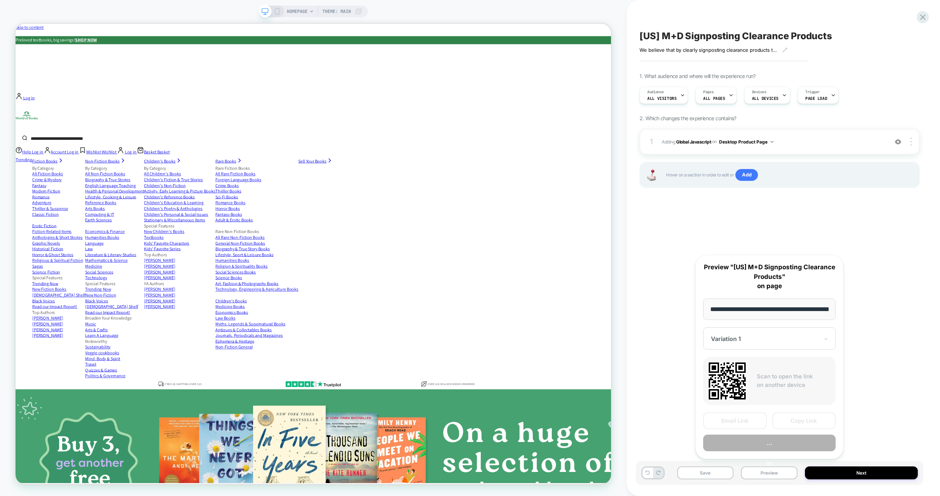
scroll to position [0, 35]
click at [779, 443] on button "Preview" at bounding box center [769, 443] width 132 height 17
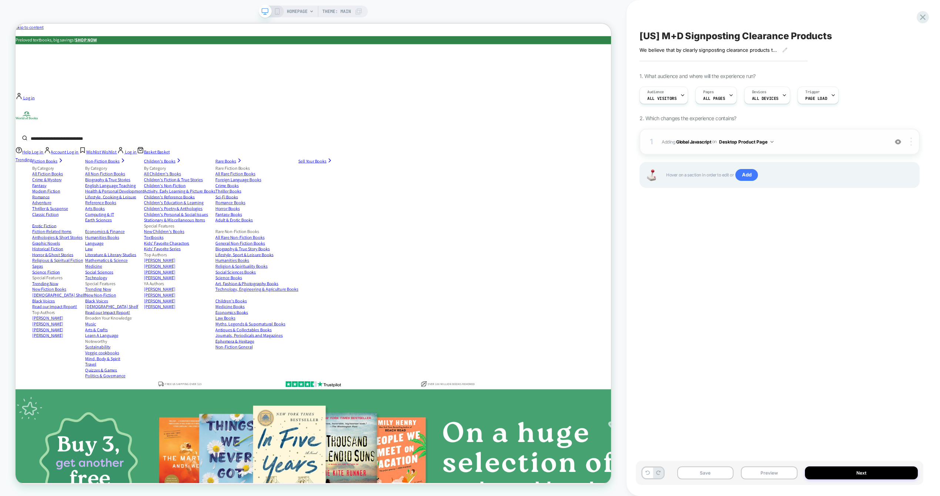
click at [911, 141] on img at bounding box center [910, 142] width 1 height 8
click at [870, 162] on div "Delete" at bounding box center [867, 162] width 66 height 20
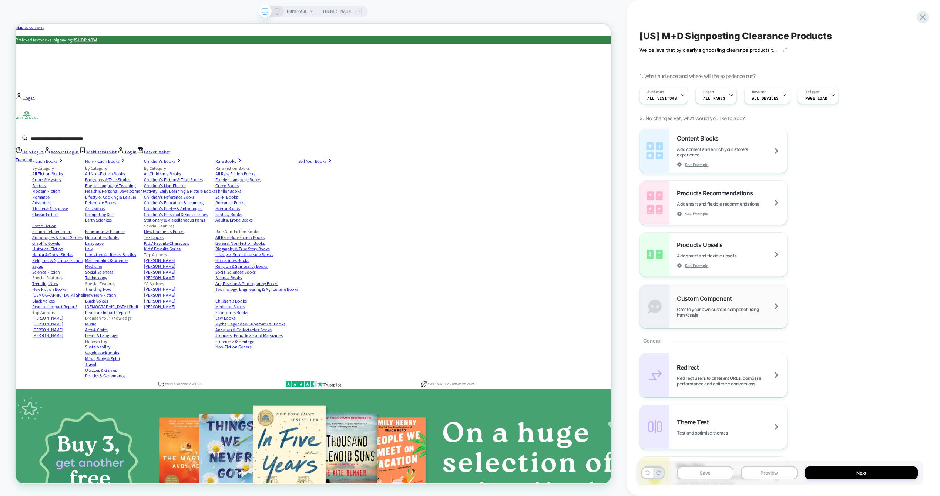
click at [706, 297] on span "Custom Component" at bounding box center [706, 298] width 58 height 7
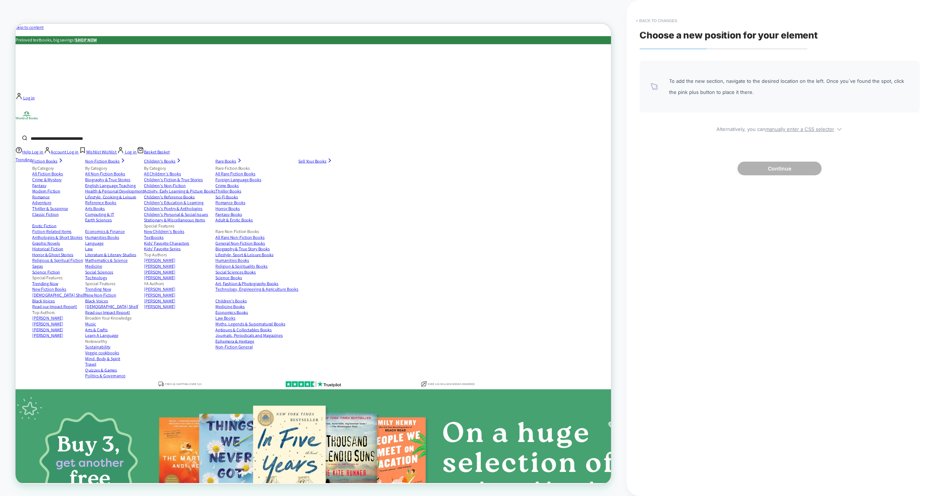
click at [650, 21] on button "< Back to changes" at bounding box center [656, 21] width 49 height 12
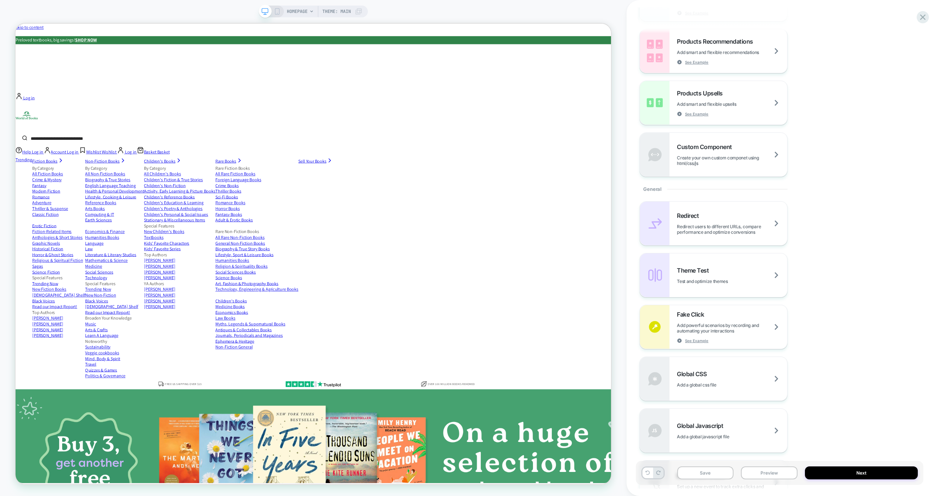
scroll to position [229, 0]
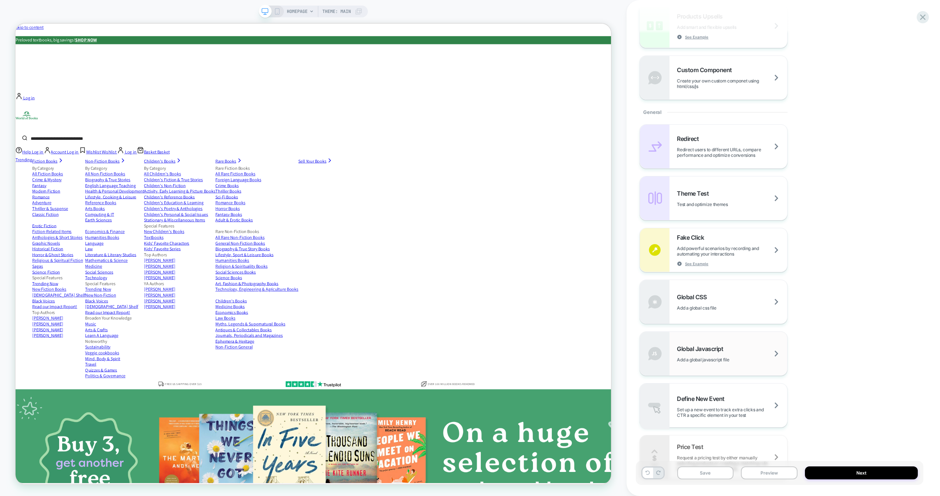
click at [706, 346] on span "Global Javascript" at bounding box center [702, 348] width 50 height 7
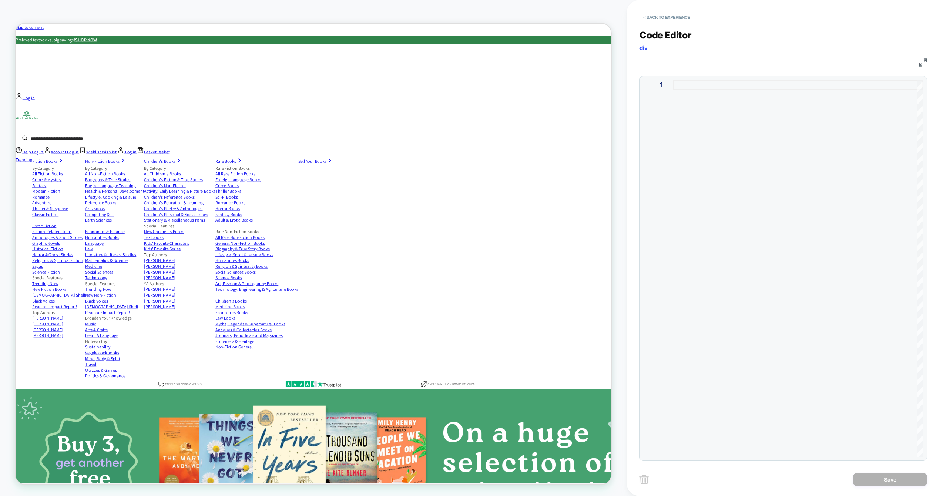
click at [735, 133] on div at bounding box center [797, 268] width 249 height 377
type textarea "**********"
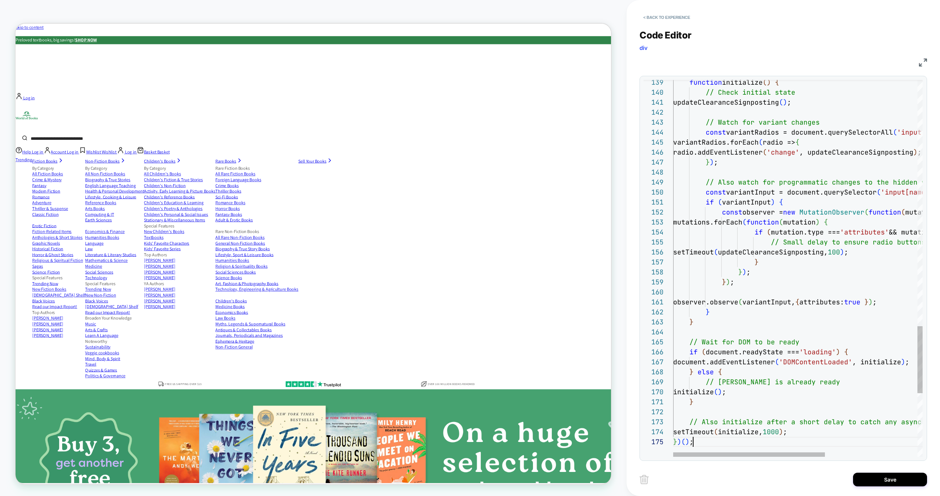
scroll to position [40, 20]
click at [894, 475] on button "Save" at bounding box center [890, 480] width 74 height 14
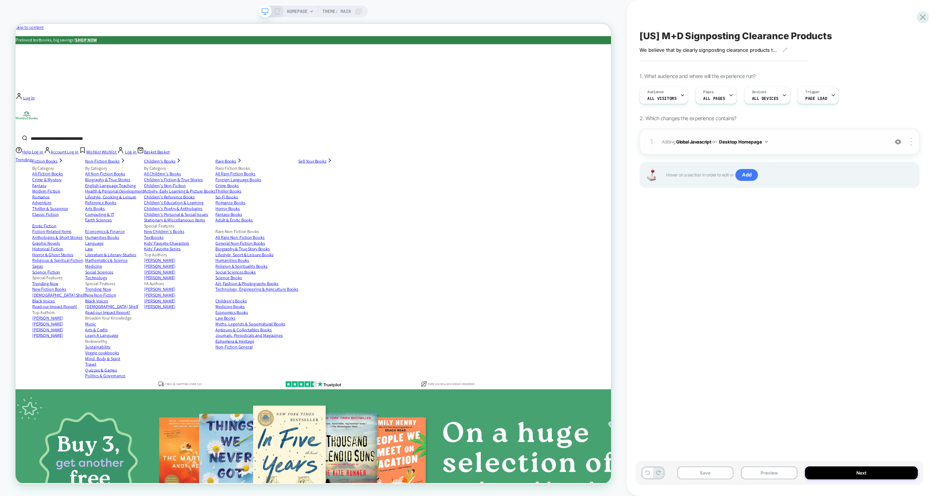
click at [751, 142] on button "Desktop Homepage" at bounding box center [743, 141] width 49 height 9
click at [753, 189] on div "Desktop Product Page" at bounding box center [744, 190] width 93 height 16
click at [777, 478] on button "Preview" at bounding box center [769, 473] width 57 height 13
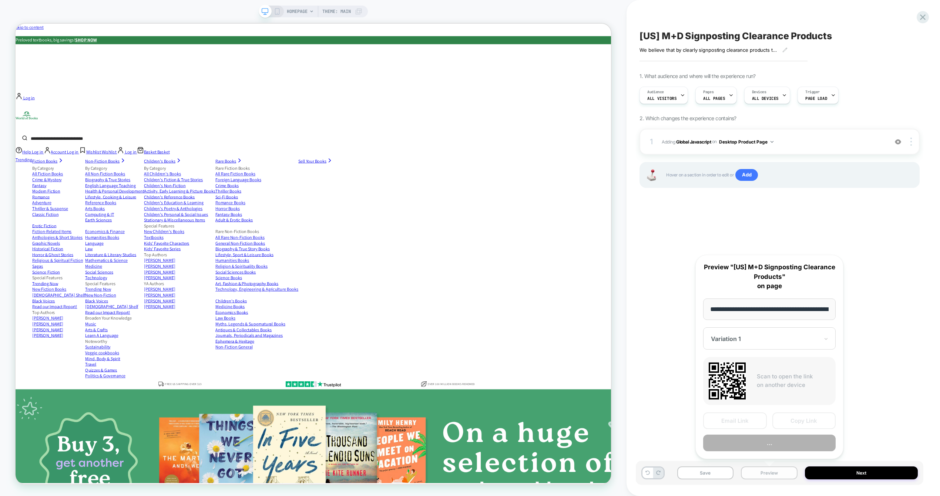
scroll to position [0, 35]
click at [761, 445] on button "Preview" at bounding box center [769, 443] width 132 height 17
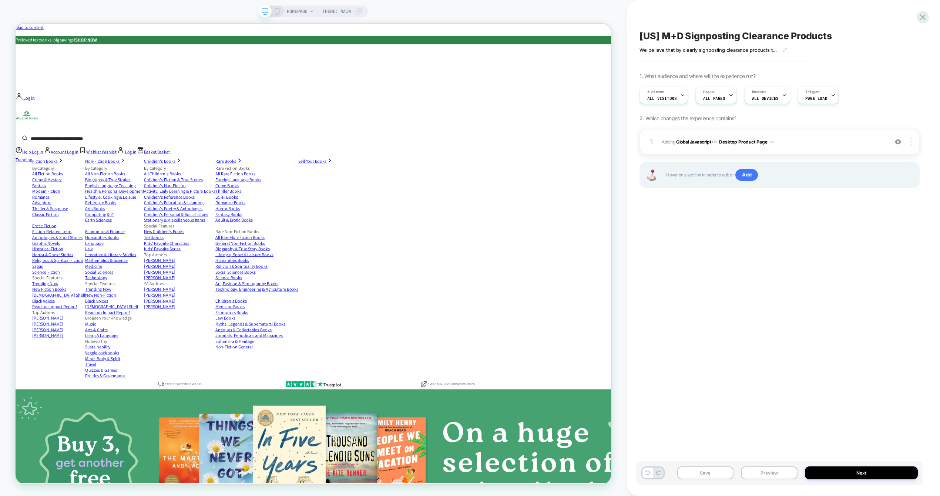
click at [917, 142] on div at bounding box center [912, 142] width 14 height 8
click at [859, 161] on div "Delete" at bounding box center [867, 162] width 66 height 20
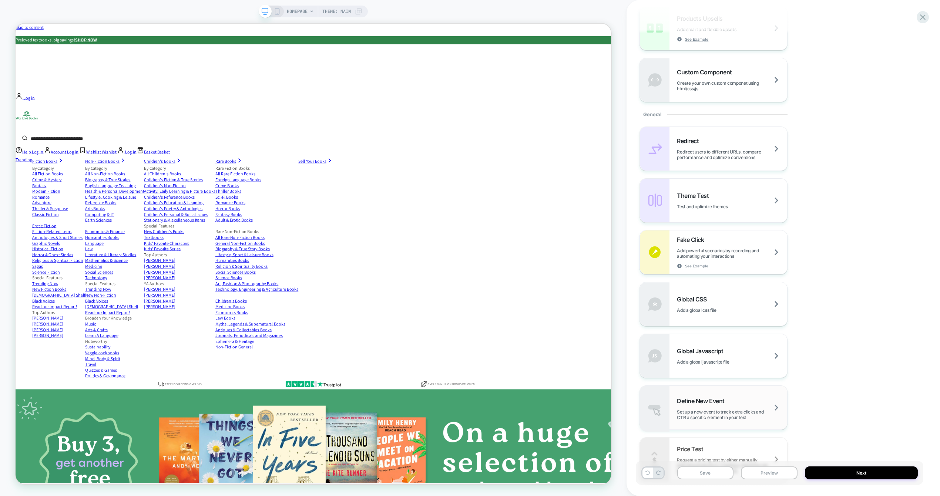
scroll to position [266, 0]
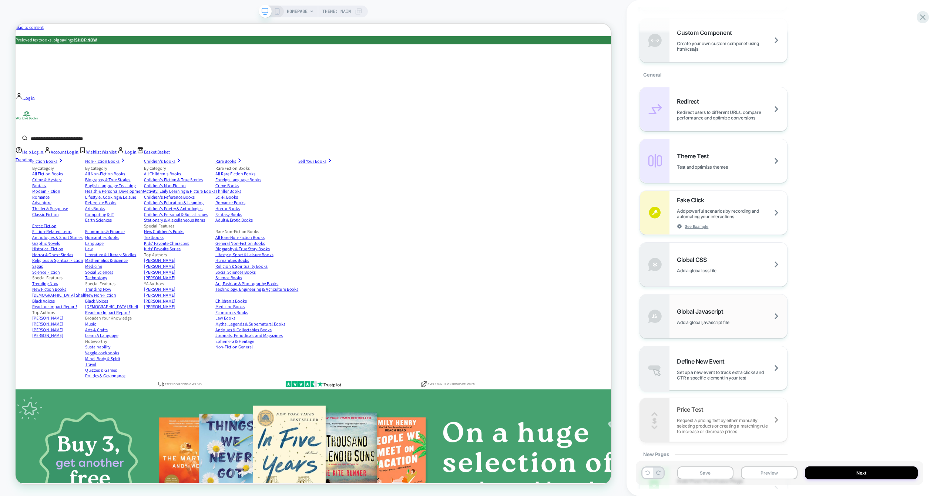
click at [714, 322] on span "Add a global javascript file" at bounding box center [712, 323] width 71 height 6
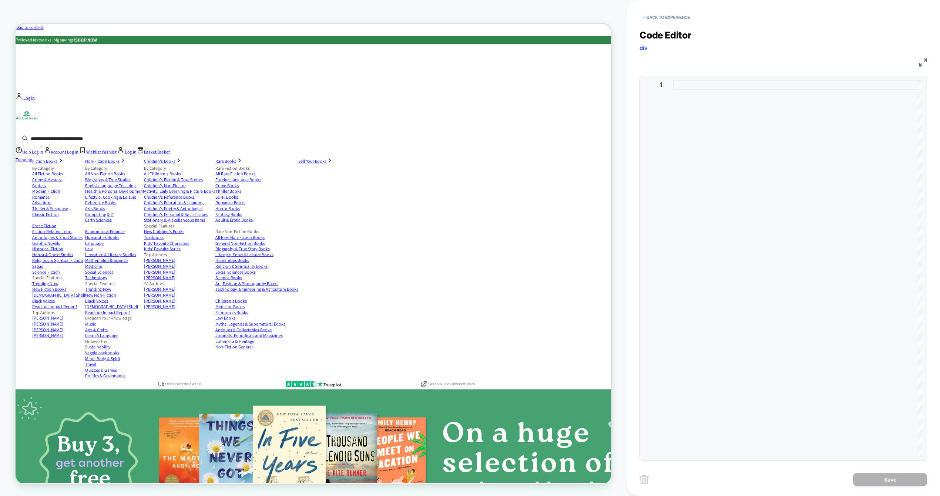
click at [758, 187] on div at bounding box center [797, 268] width 249 height 377
type textarea "**********"
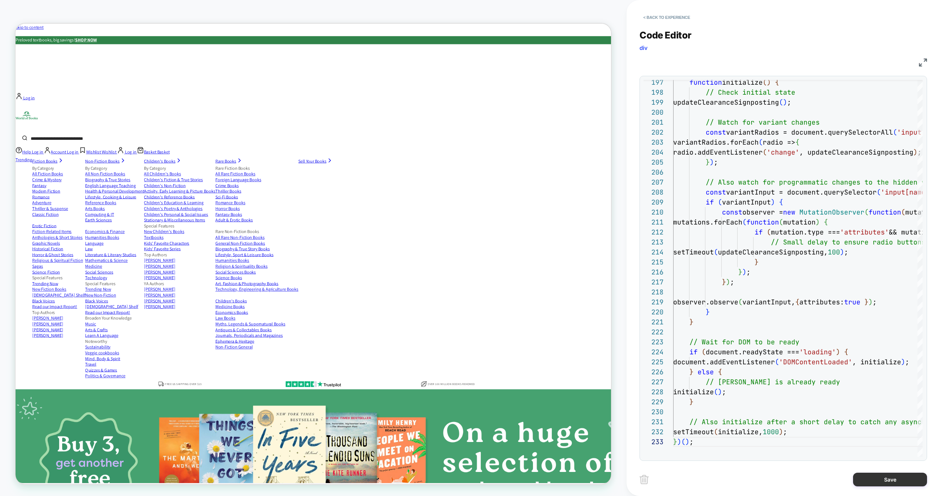
click at [882, 477] on button "Save" at bounding box center [890, 480] width 74 height 14
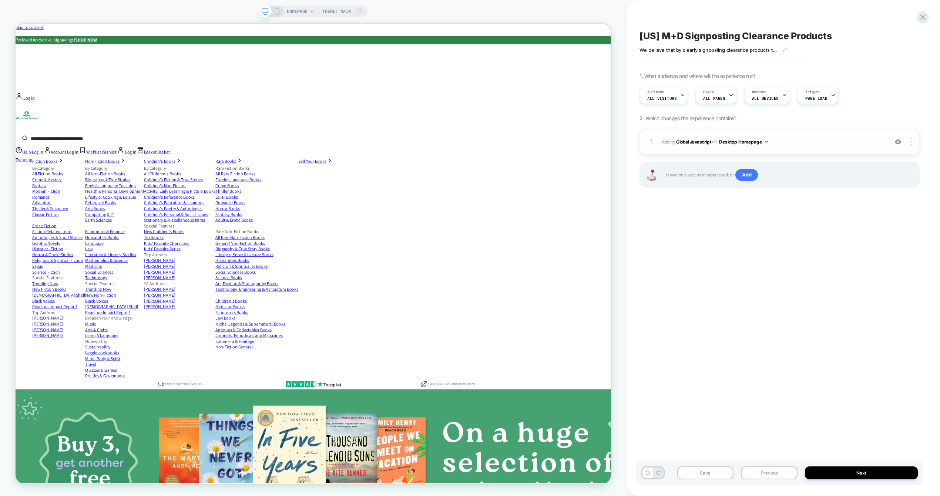
click at [762, 141] on button "Desktop Homepage" at bounding box center [743, 141] width 49 height 9
click at [749, 189] on div "Desktop Product Page" at bounding box center [744, 190] width 93 height 16
click at [768, 469] on button "Preview" at bounding box center [769, 473] width 57 height 13
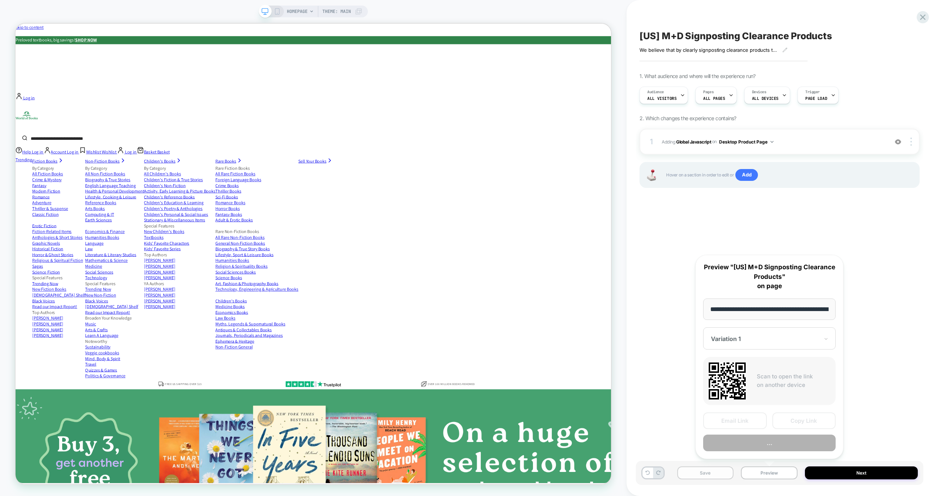
scroll to position [0, 35]
click at [746, 443] on button "Preview" at bounding box center [769, 443] width 132 height 17
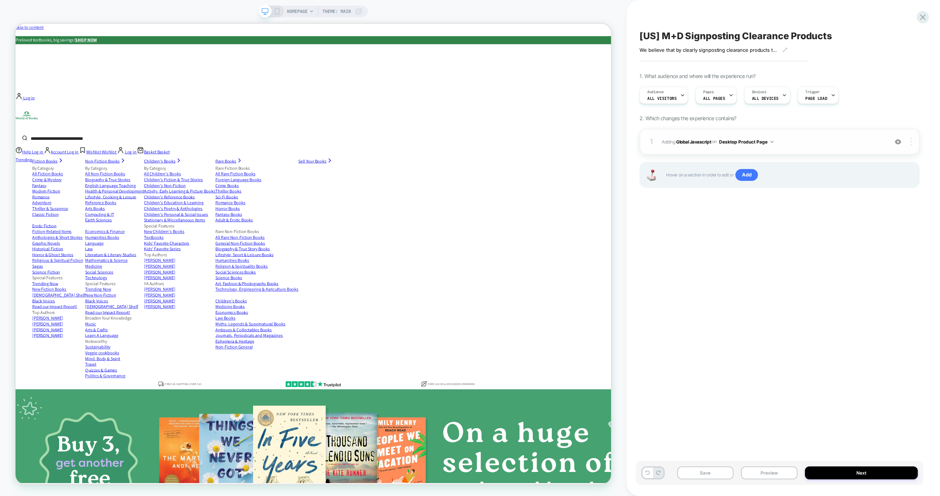
click at [914, 142] on div at bounding box center [912, 142] width 14 height 8
click at [814, 334] on div "[US] M+D Signposting Clearance Products We believe that by clearly signposting …" at bounding box center [780, 247] width 288 height 481
click at [665, 98] on span "All Visitors" at bounding box center [661, 98] width 29 height 5
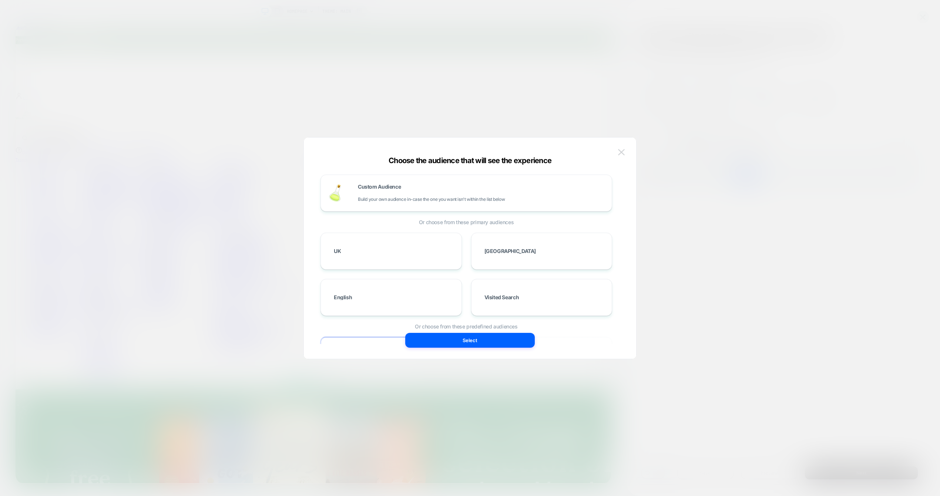
click at [624, 151] on img at bounding box center [621, 152] width 7 height 6
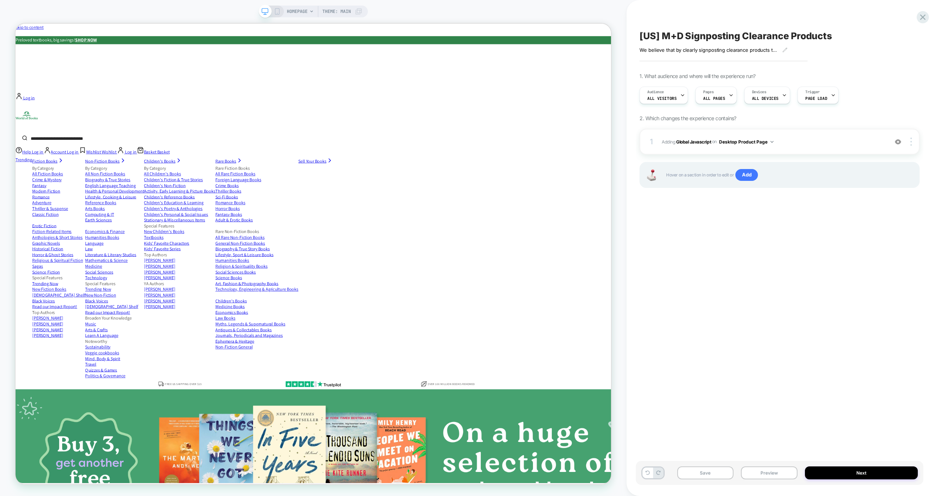
click at [766, 228] on div "[US] M+D Signposting Clearance Products We believe that by clearly signposting …" at bounding box center [780, 247] width 288 height 481
click at [703, 471] on button "Save" at bounding box center [705, 473] width 57 height 13
click at [926, 16] on icon at bounding box center [923, 17] width 10 height 10
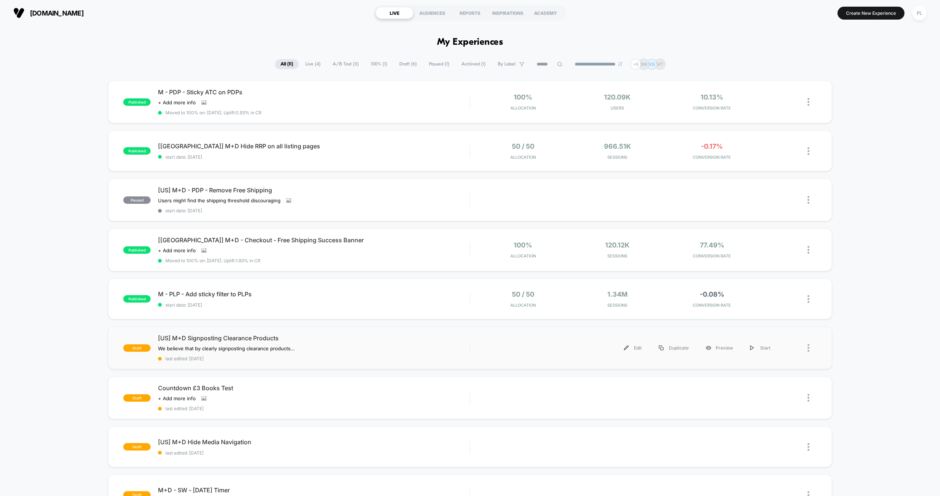
click at [813, 347] on div at bounding box center [811, 348] width 9 height 17
click at [772, 366] on div "Preview Link" at bounding box center [770, 365] width 67 height 17
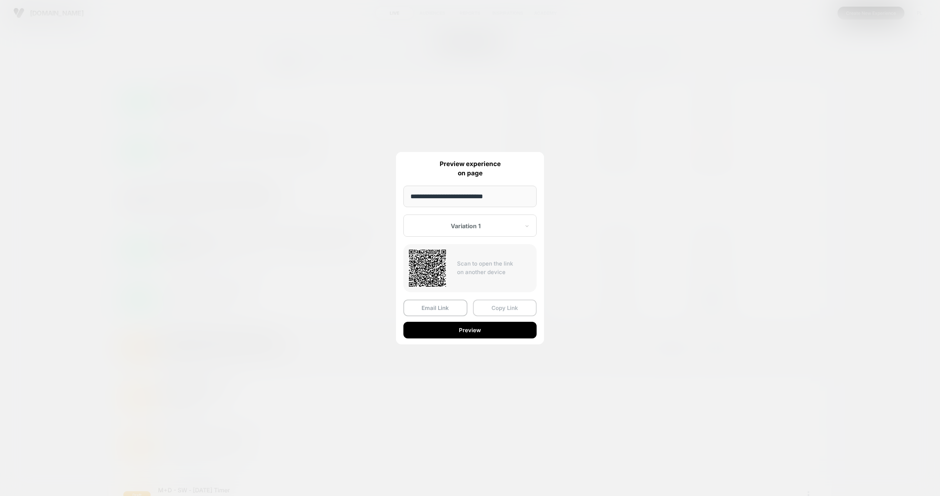
click at [505, 308] on button "Copy Link" at bounding box center [505, 308] width 64 height 17
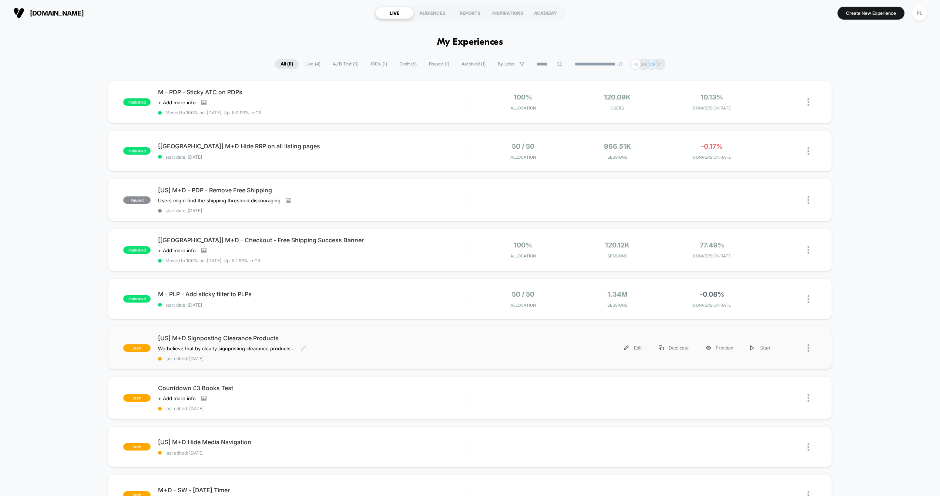
click at [233, 339] on span "[US] M+D Signposting Clearance Products" at bounding box center [314, 338] width 312 height 7
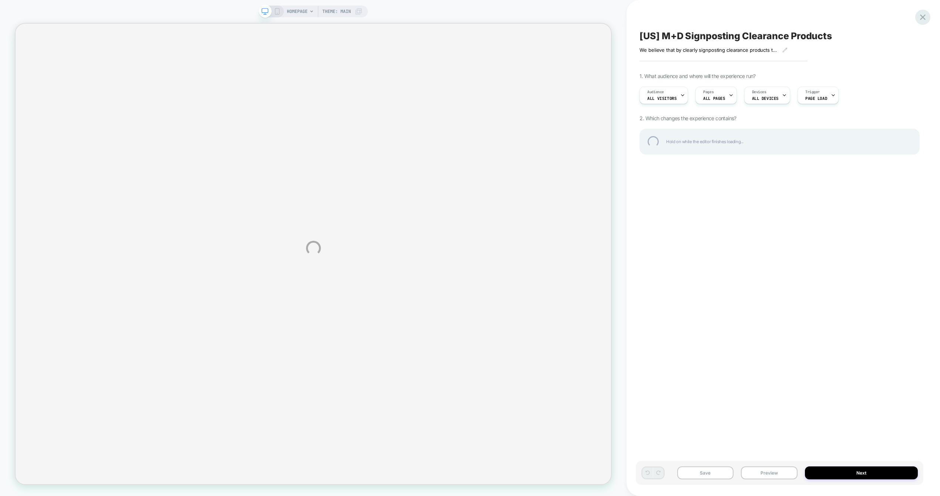
click at [920, 12] on div at bounding box center [922, 17] width 15 height 15
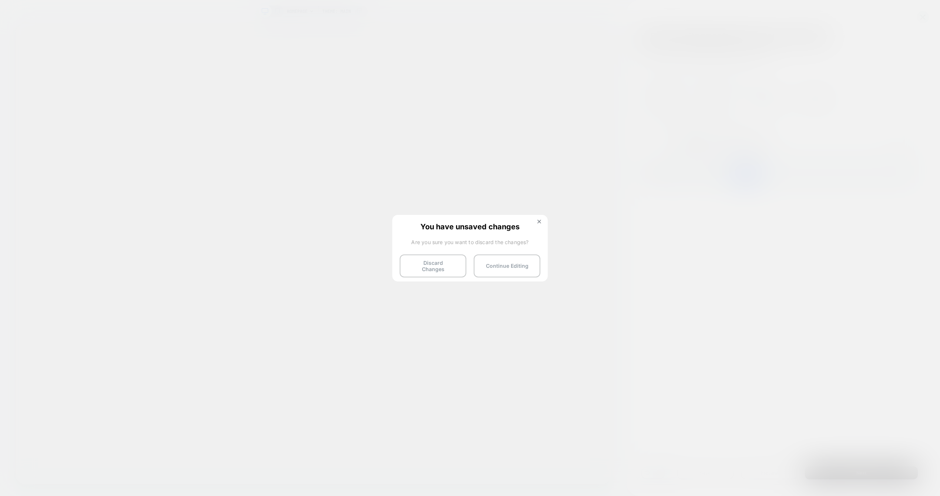
drag, startPoint x: 435, startPoint y: 262, endPoint x: 521, endPoint y: 218, distance: 96.5
click at [521, 218] on div "You have unsaved changes Are you sure you want to discard the changes? Discard …" at bounding box center [469, 248] width 155 height 66
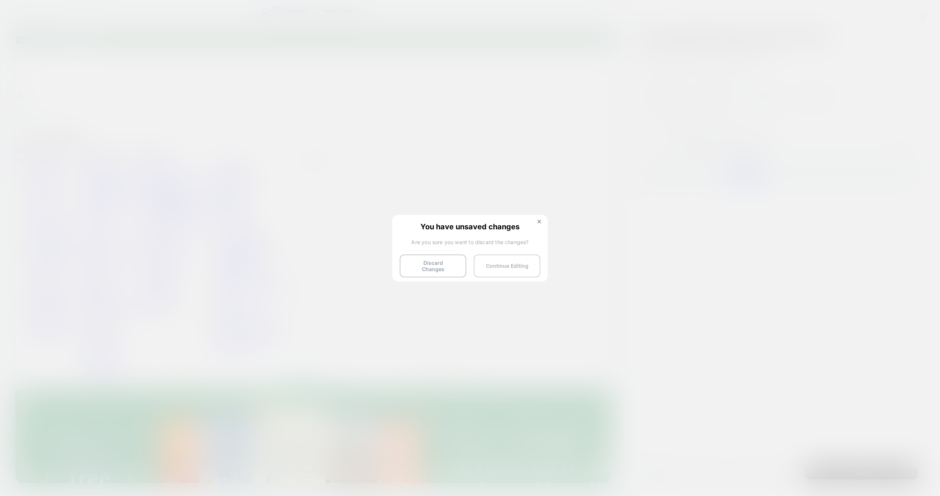
click at [514, 265] on button "Continue Editing" at bounding box center [507, 266] width 67 height 23
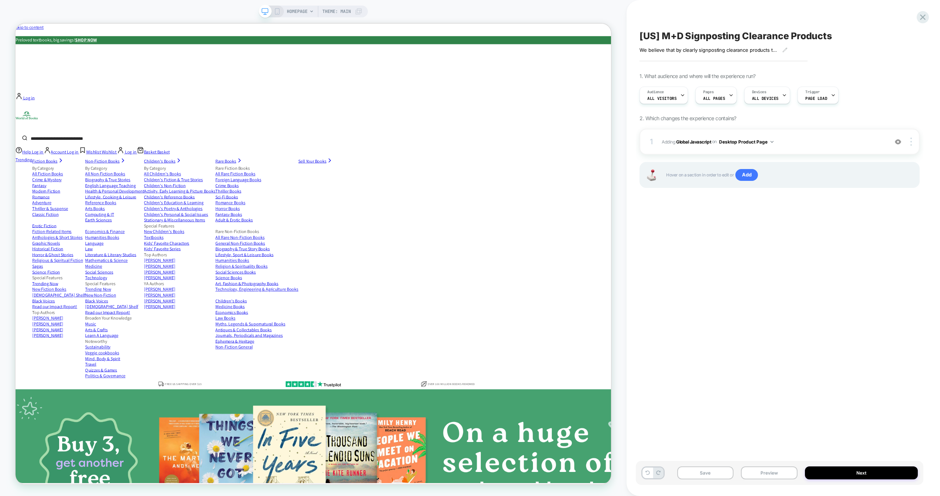
click at [793, 382] on div "[US] M+D Signposting Clearance Products We believe that by clearly signposting …" at bounding box center [780, 247] width 288 height 481
click at [707, 473] on button "Save" at bounding box center [705, 473] width 57 height 13
click at [922, 17] on icon at bounding box center [923, 17] width 6 height 6
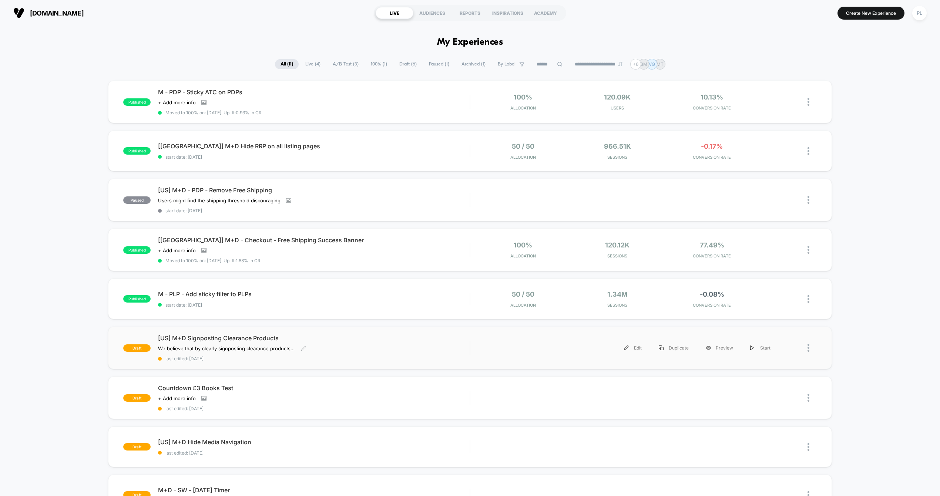
drag, startPoint x: 188, startPoint y: 337, endPoint x: 216, endPoint y: 336, distance: 28.5
click at [214, 337] on span "[US] M+D Signposting Clearance Products" at bounding box center [314, 338] width 312 height 7
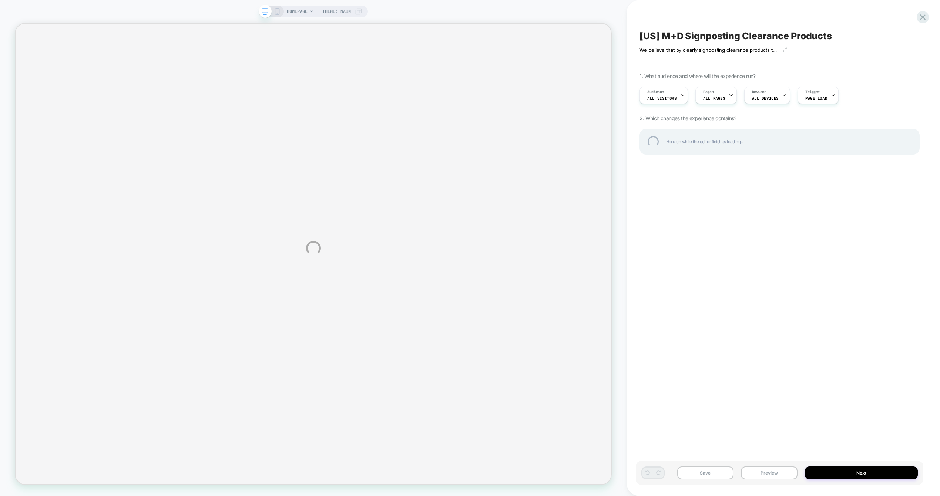
click at [739, 32] on div "[US] M+D Signposting Clearance Products" at bounding box center [779, 35] width 280 height 11
click at [739, 32] on textarea "**********" at bounding box center [767, 35] width 256 height 11
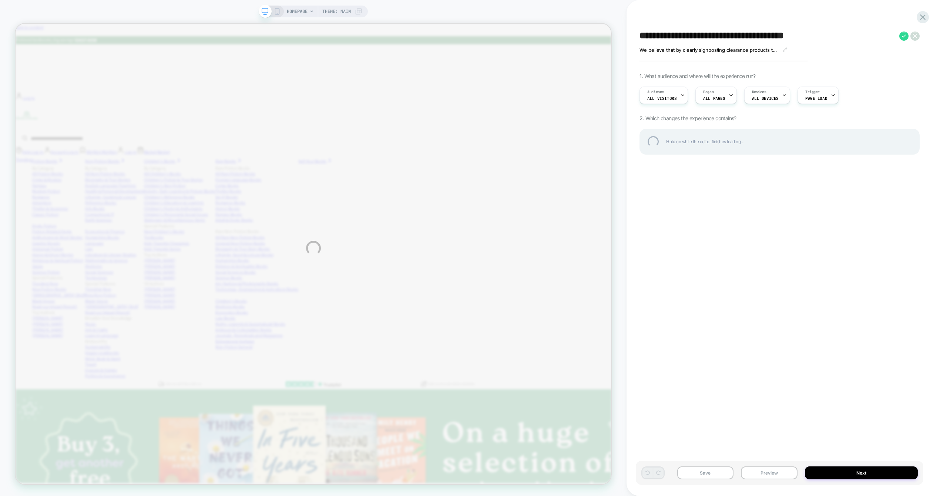
click at [737, 37] on textarea "**********" at bounding box center [767, 35] width 256 height 11
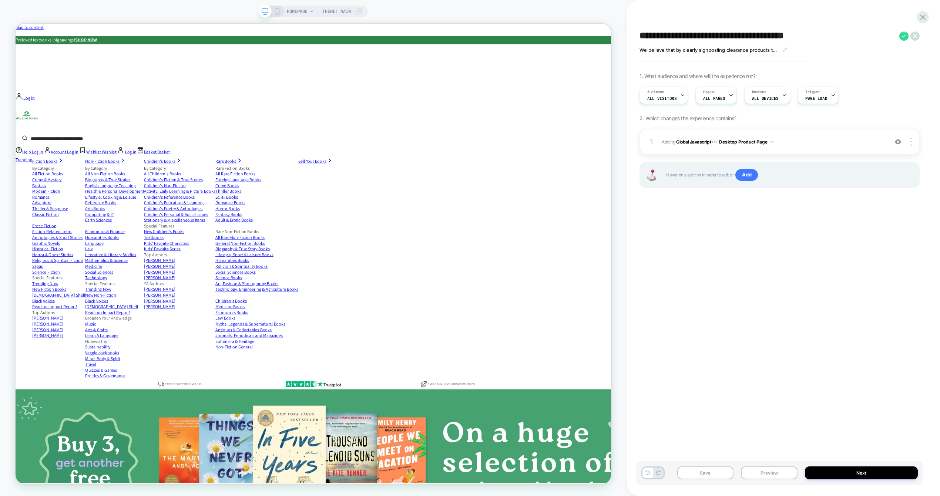
click at [737, 37] on textarea "**********" at bounding box center [767, 35] width 256 height 11
click at [820, 222] on div "**********" at bounding box center [780, 247] width 288 height 481
click at [912, 143] on div at bounding box center [912, 142] width 14 height 8
click at [880, 140] on div "Target All Devices" at bounding box center [867, 141] width 66 height 20
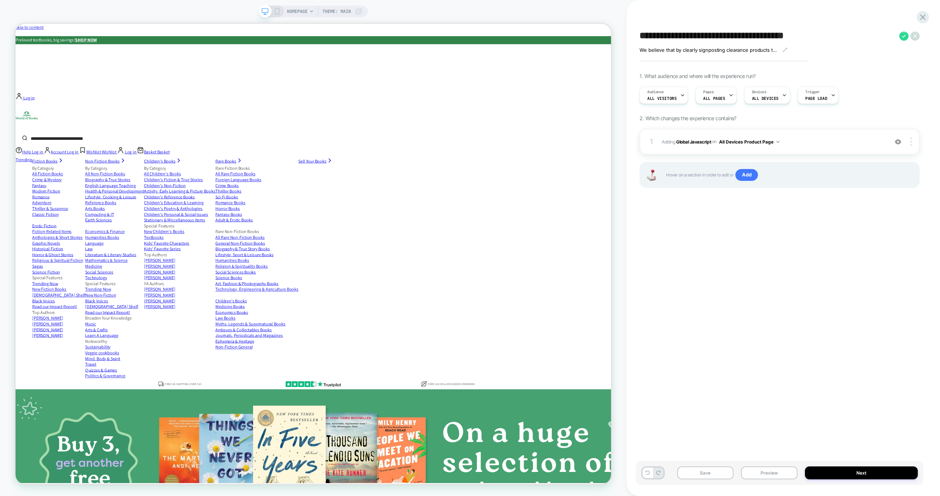
click at [817, 278] on div "**********" at bounding box center [780, 247] width 288 height 481
click at [789, 476] on button "Preview" at bounding box center [769, 473] width 57 height 13
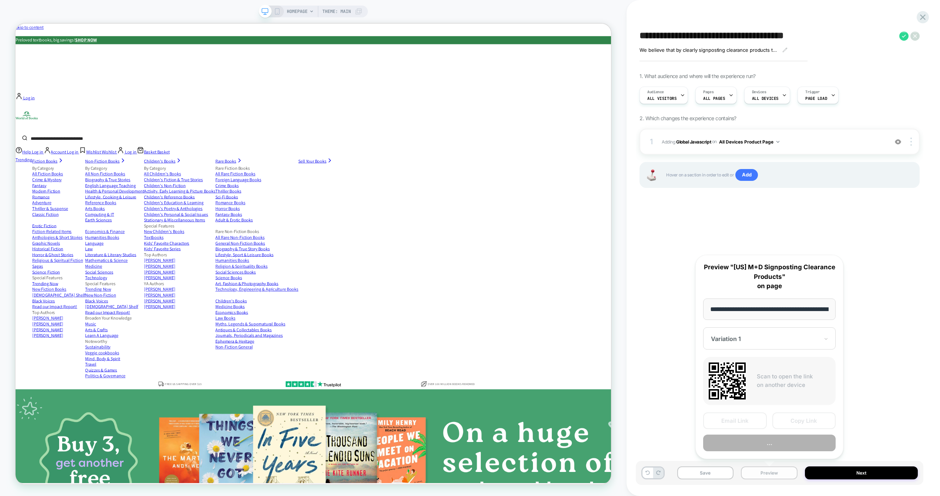
scroll to position [0, 35]
click at [778, 441] on button "Preview" at bounding box center [769, 443] width 132 height 17
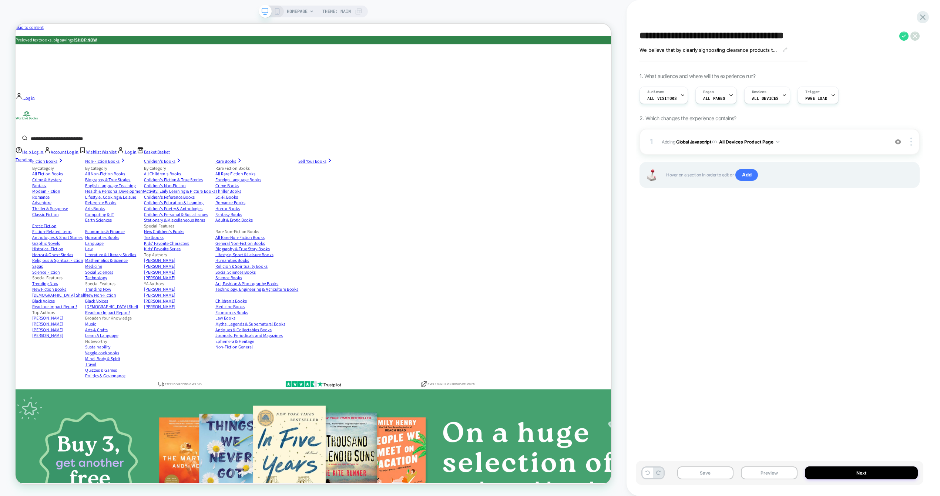
click at [744, 236] on div "**********" at bounding box center [780, 247] width 288 height 481
click at [689, 477] on button "Save" at bounding box center [705, 473] width 57 height 13
